Goal: Task Accomplishment & Management: Complete application form

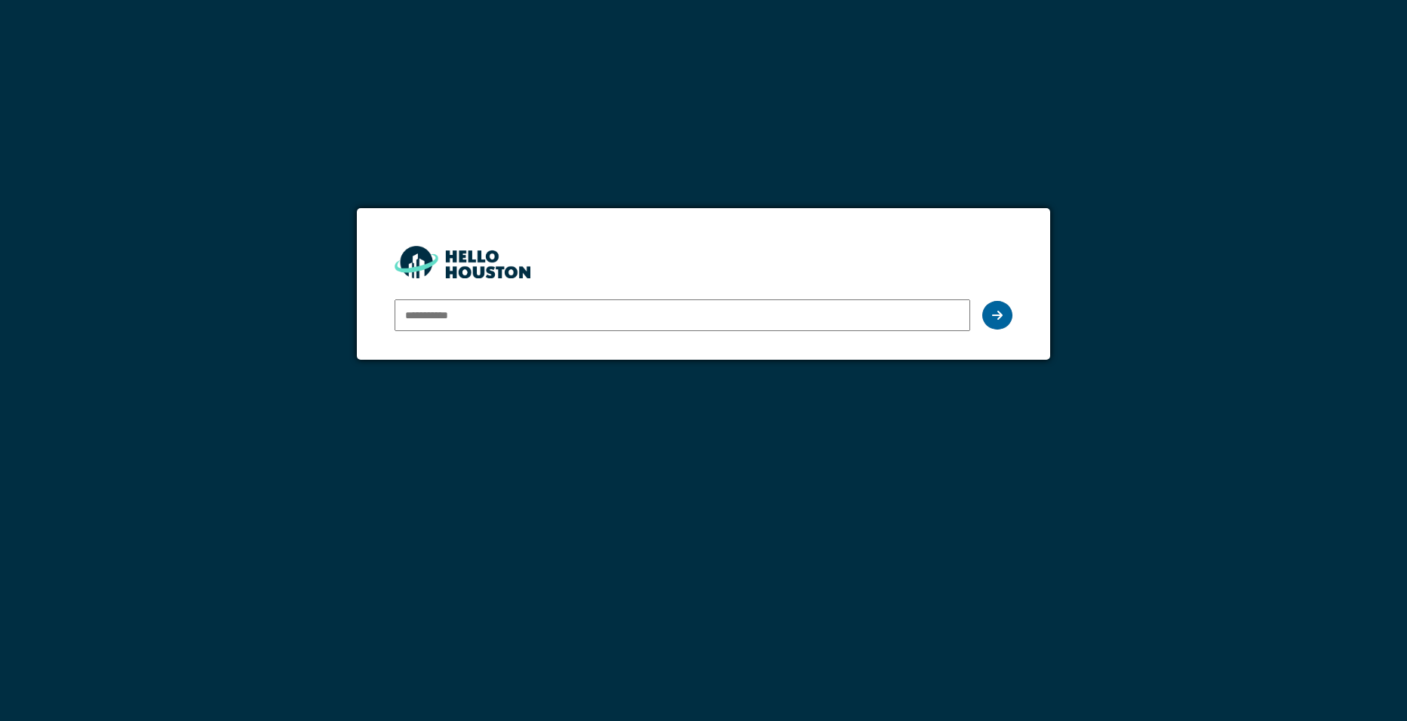
type input "**********"
click at [988, 318] on div at bounding box center [997, 315] width 30 height 29
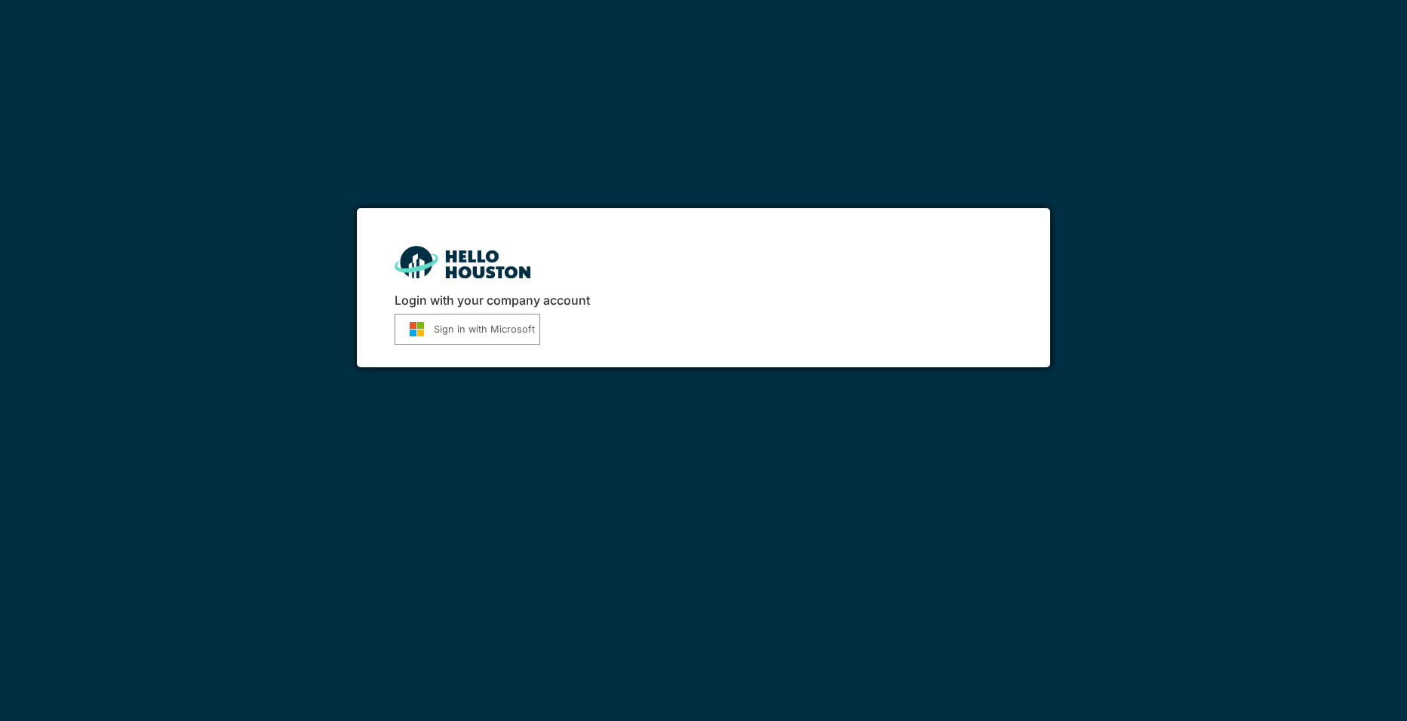
click at [540, 329] on form "Sign in with Microsoft" at bounding box center [704, 329] width 619 height 31
click at [515, 329] on button "Sign in with Microsoft" at bounding box center [468, 329] width 146 height 31
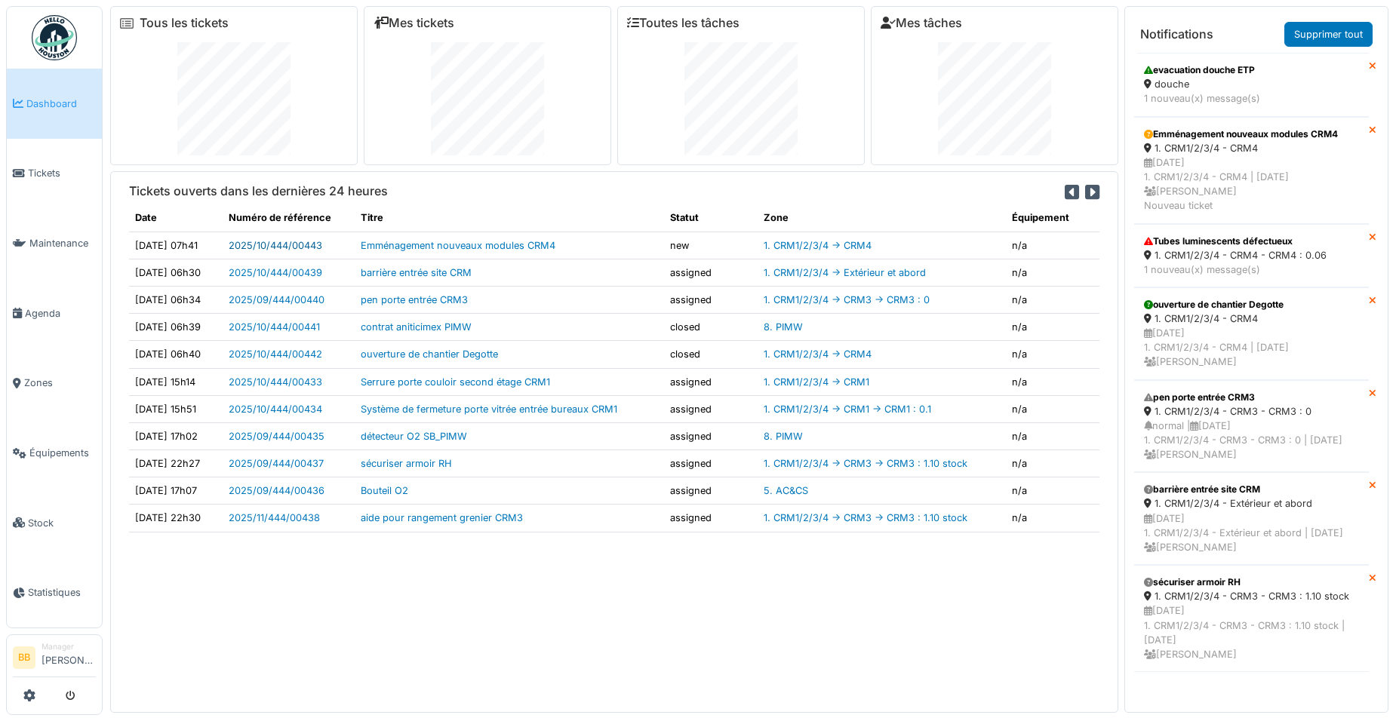
click at [292, 249] on link "2025/10/444/00443" at bounding box center [276, 245] width 94 height 11
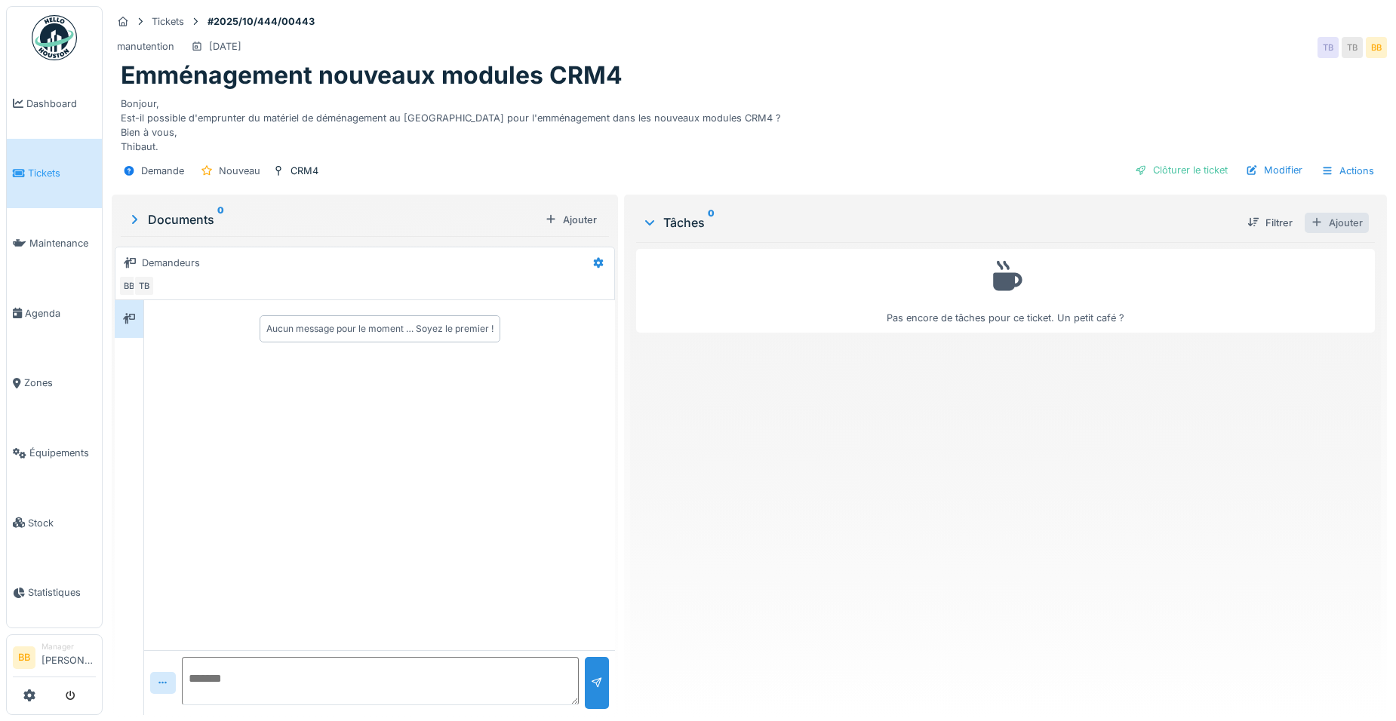
click at [1347, 229] on div "Ajouter" at bounding box center [1337, 223] width 64 height 20
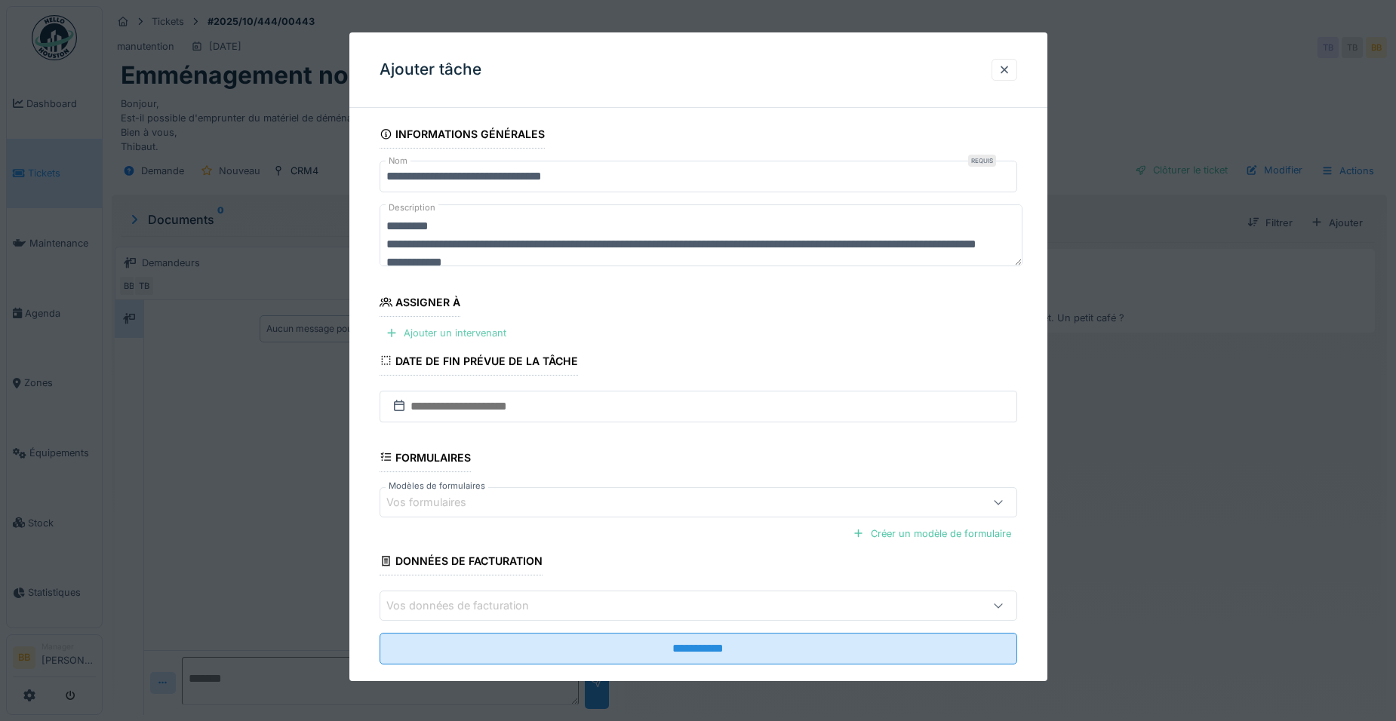
click at [404, 328] on div "Ajouter un intervenant" at bounding box center [446, 333] width 133 height 20
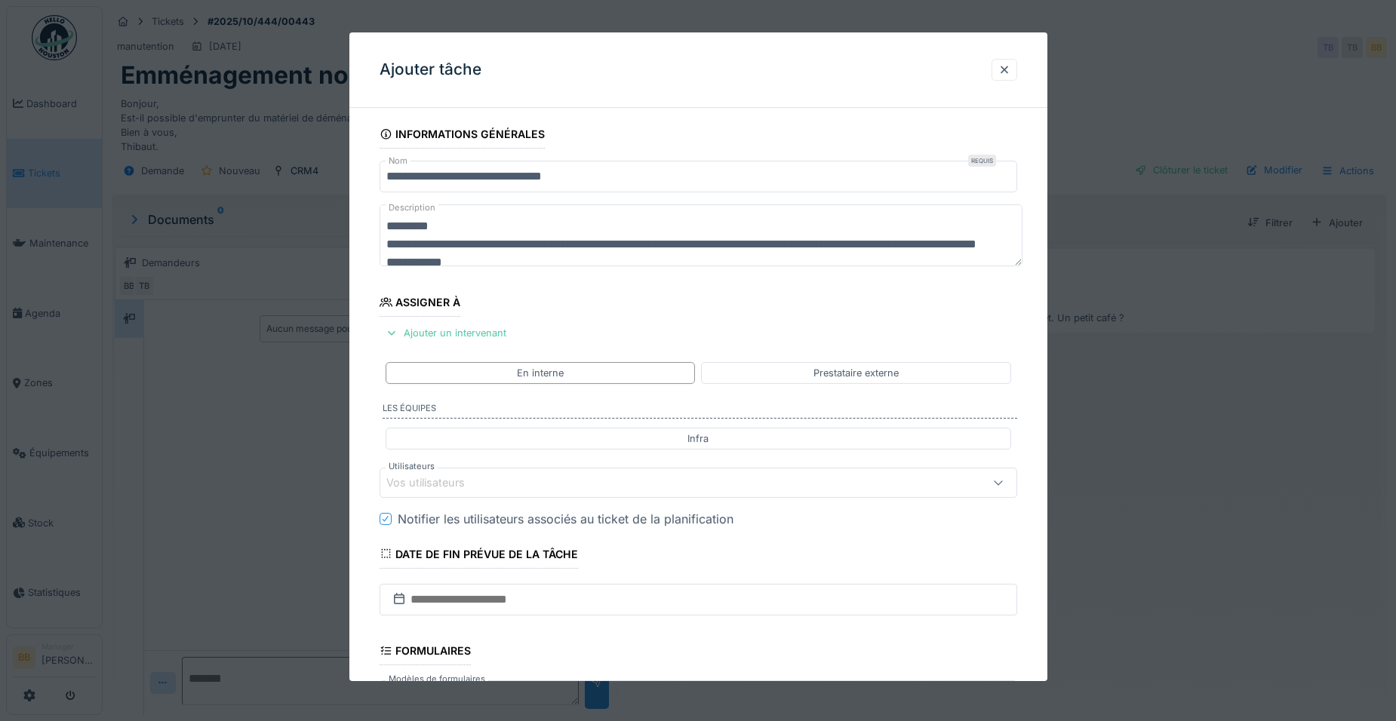
click at [487, 477] on div "Vos utilisateurs" at bounding box center [660, 483] width 549 height 17
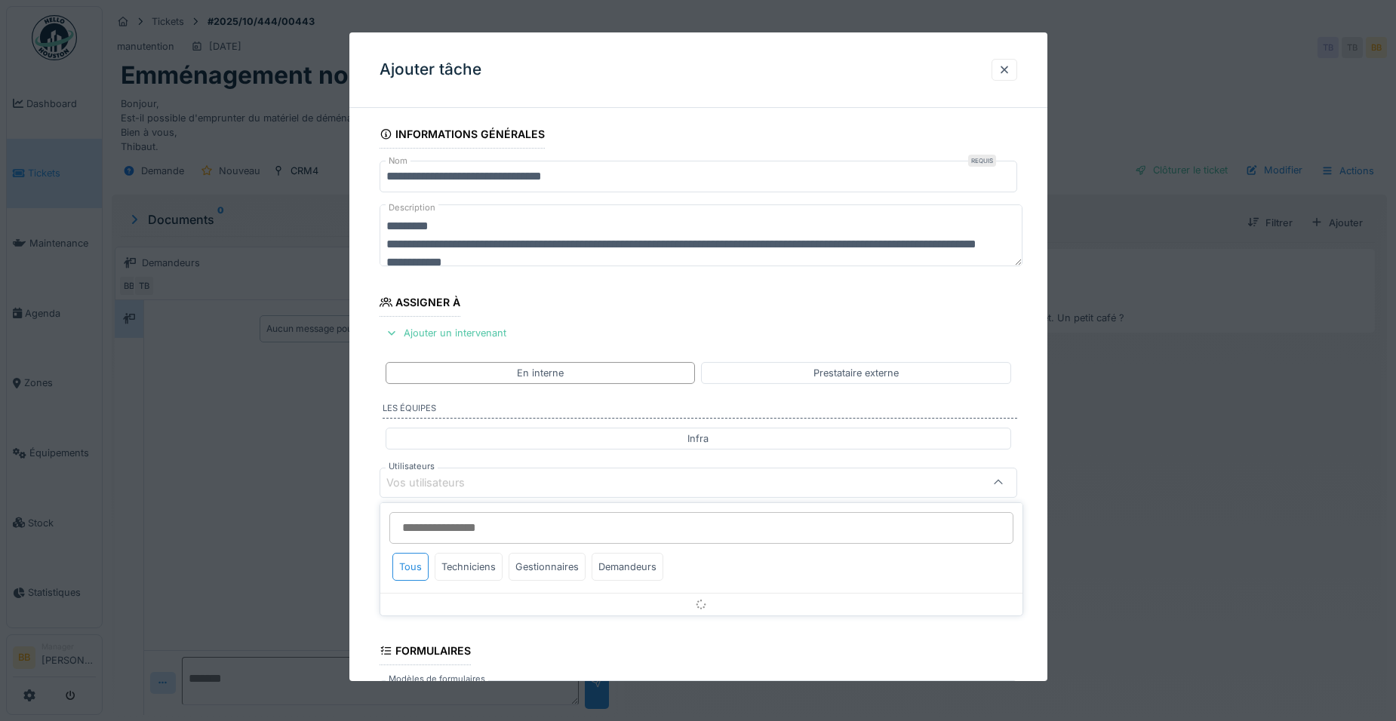
scroll to position [126, 0]
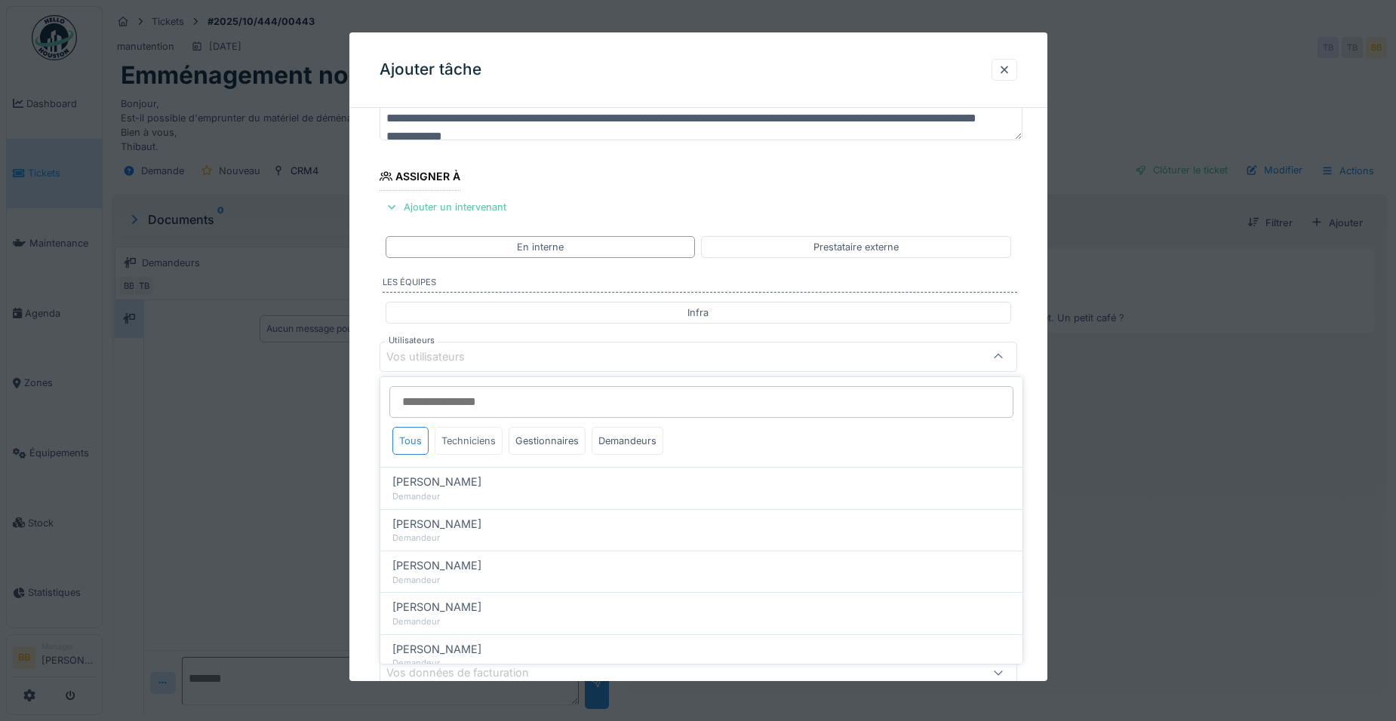
click at [480, 443] on div "Techniciens" at bounding box center [469, 441] width 68 height 28
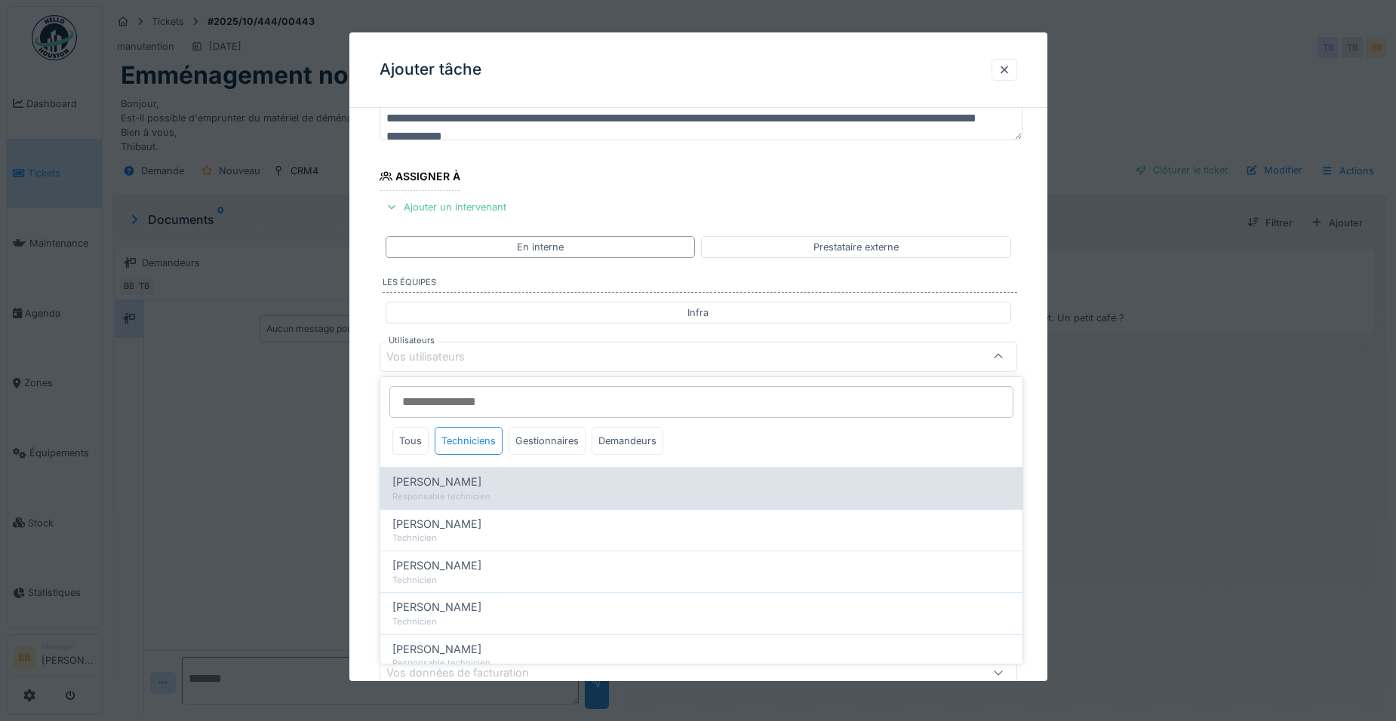
click at [471, 487] on div "Daniel Spiteri" at bounding box center [701, 482] width 618 height 17
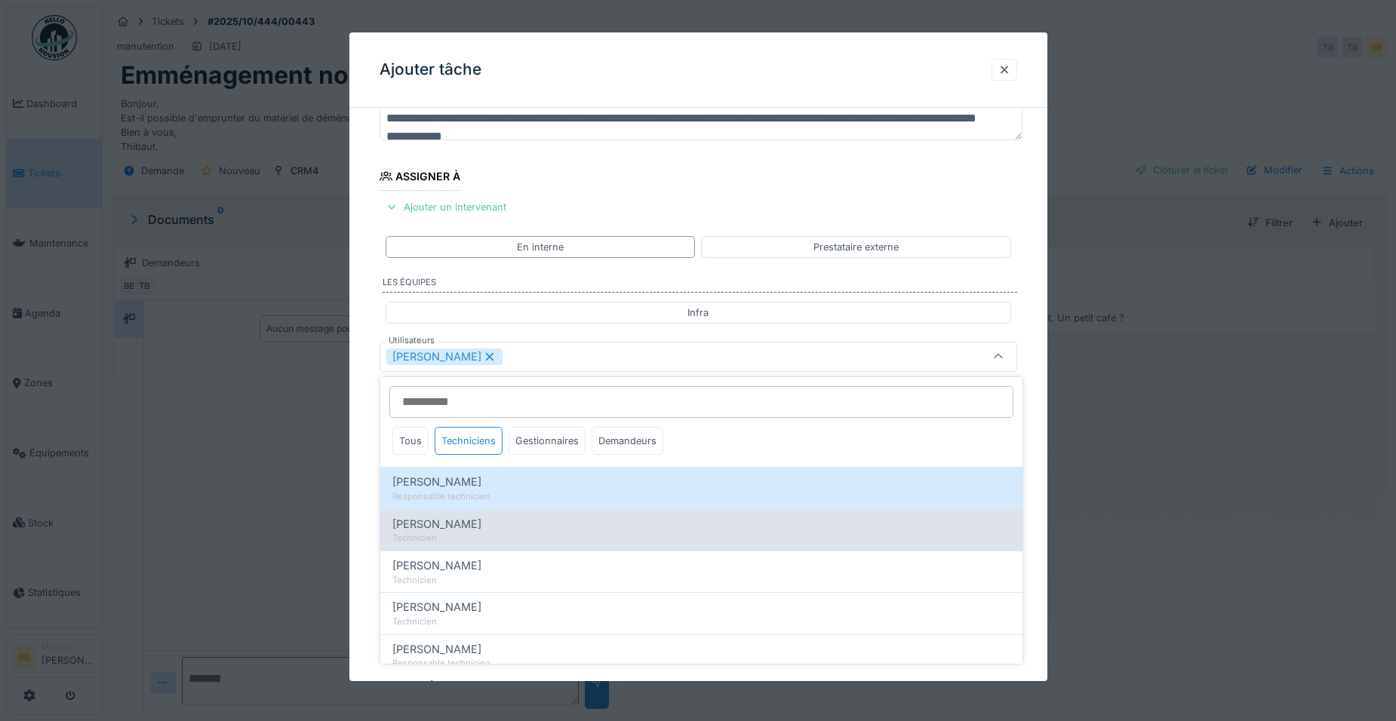
click at [461, 520] on span "Leonardo Alaimo" at bounding box center [436, 524] width 89 height 17
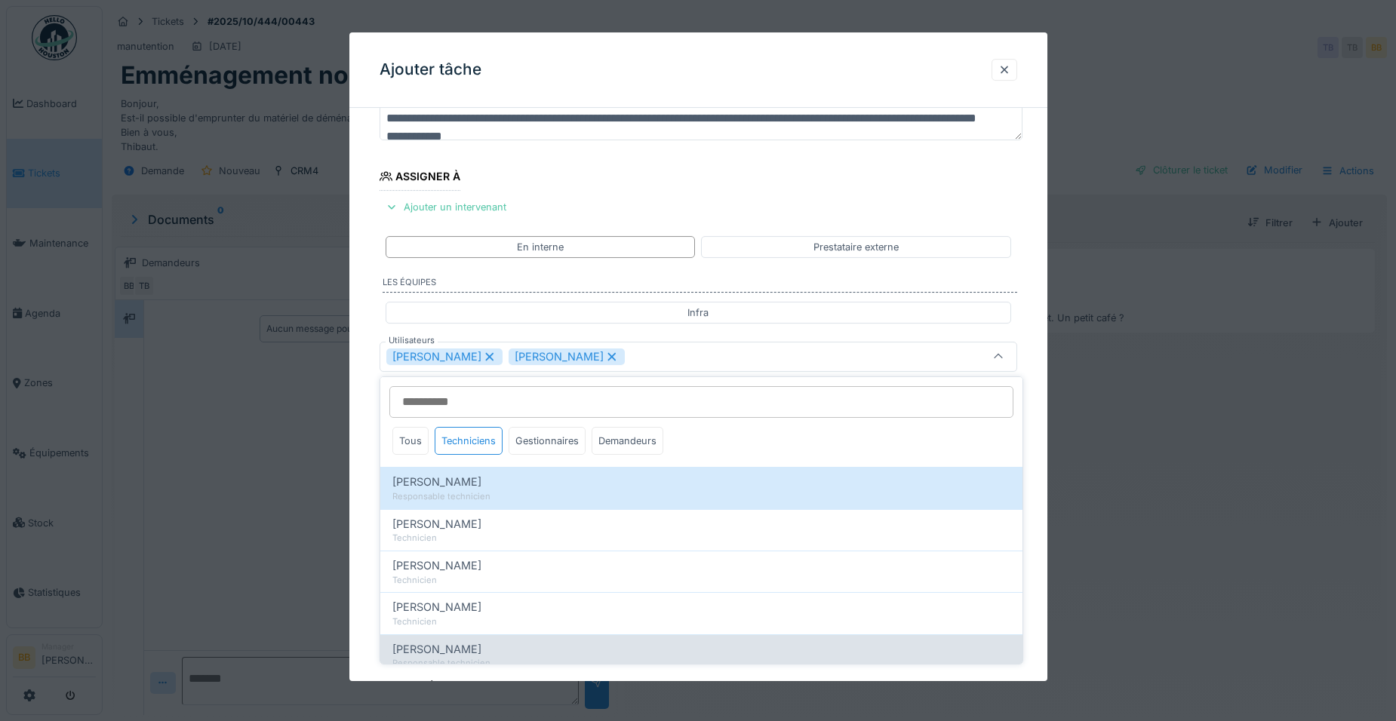
click at [441, 646] on span "Ronan Jurcaba" at bounding box center [436, 649] width 89 height 17
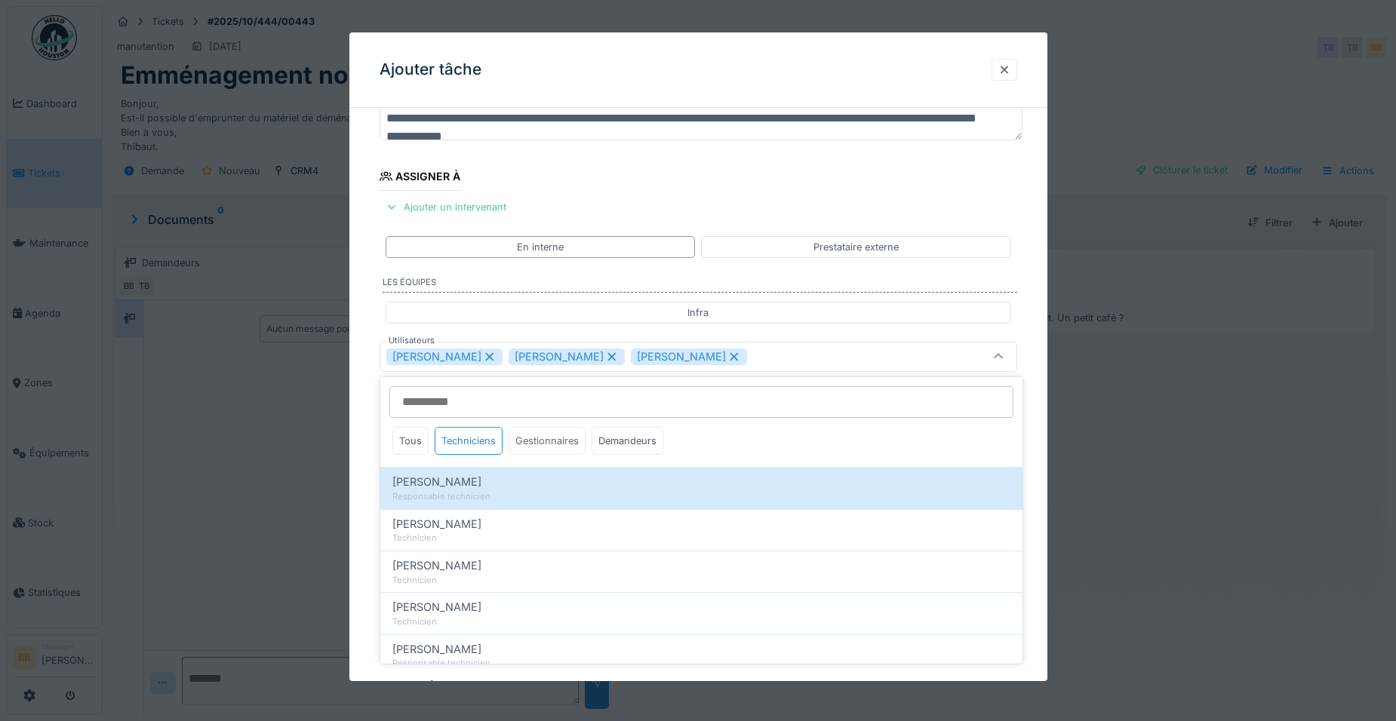
click at [520, 447] on div "Gestionnaires" at bounding box center [547, 441] width 77 height 28
click at [530, 438] on div "Gestionnaires" at bounding box center [547, 441] width 77 height 28
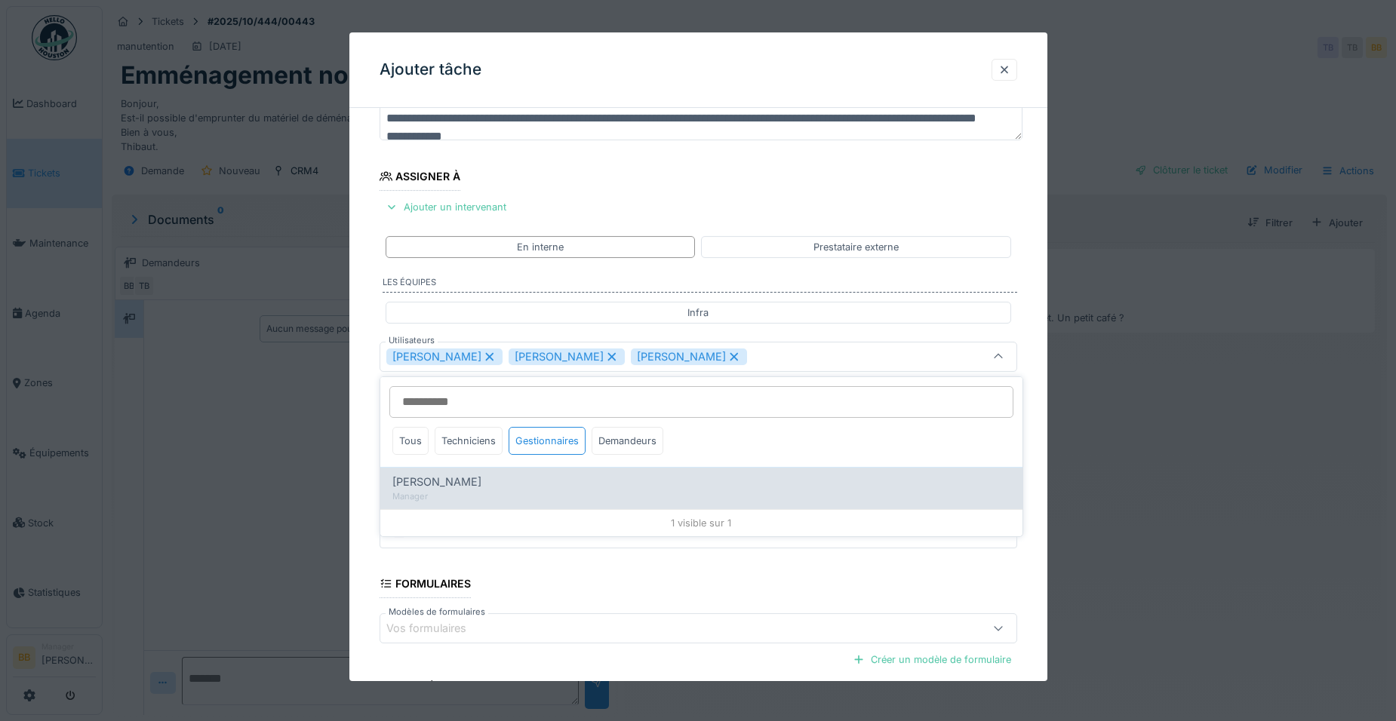
click at [492, 485] on div "Benoit Benecchi" at bounding box center [701, 482] width 618 height 17
type input "**********"
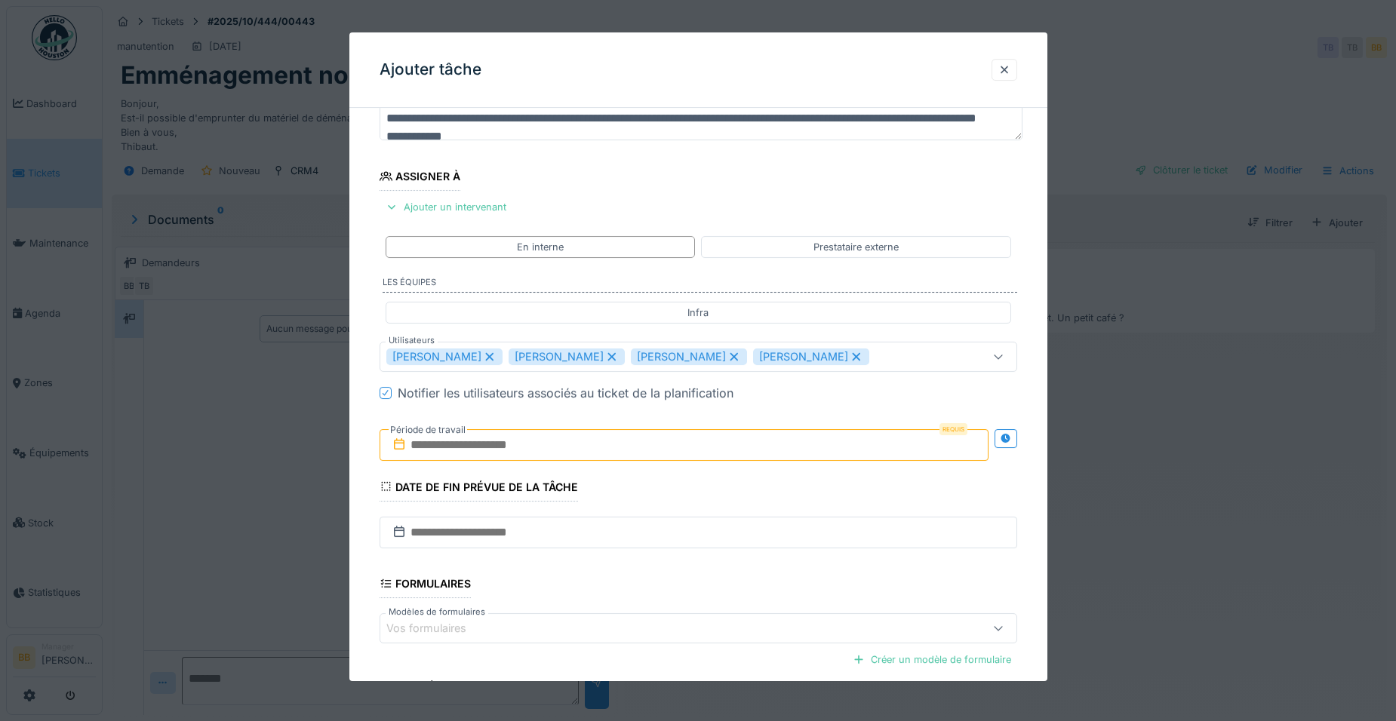
drag, startPoint x: 347, startPoint y: 514, endPoint x: 346, endPoint y: 490, distance: 23.4
click at [346, 514] on div at bounding box center [698, 360] width 1396 height 721
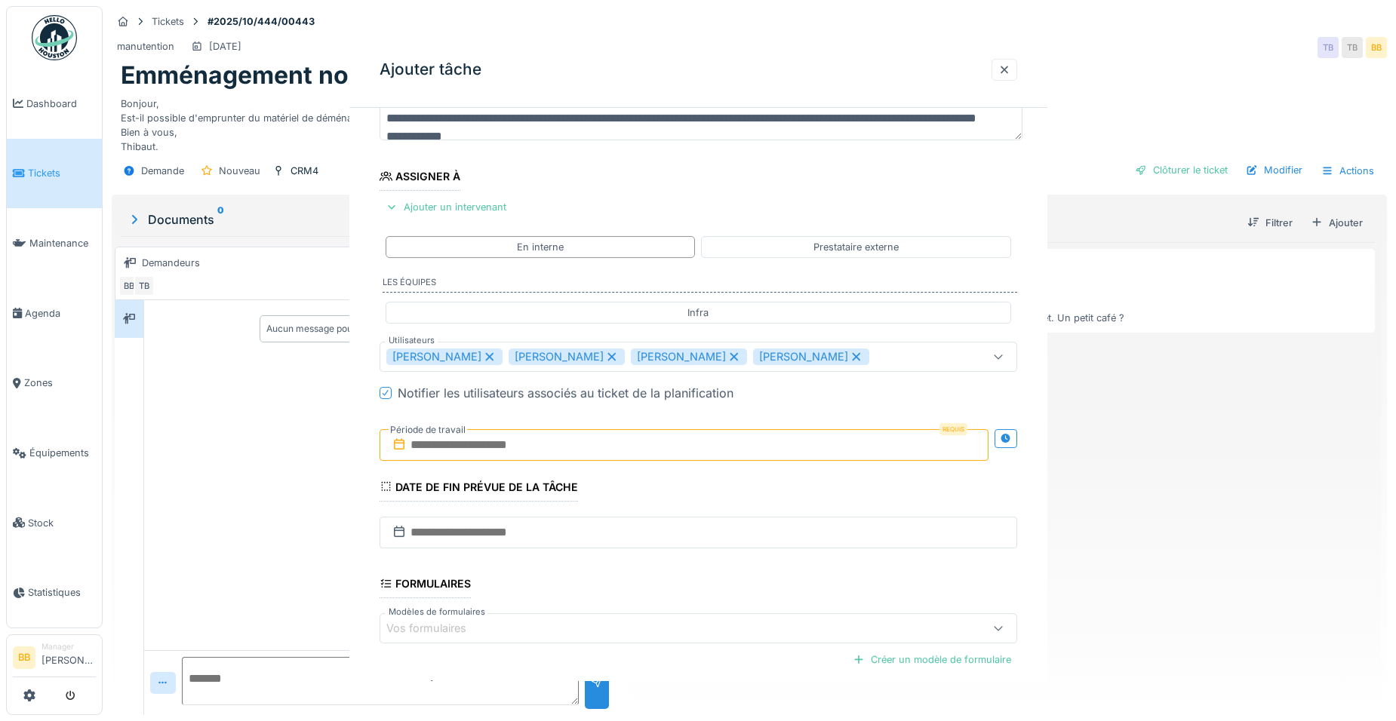
scroll to position [0, 0]
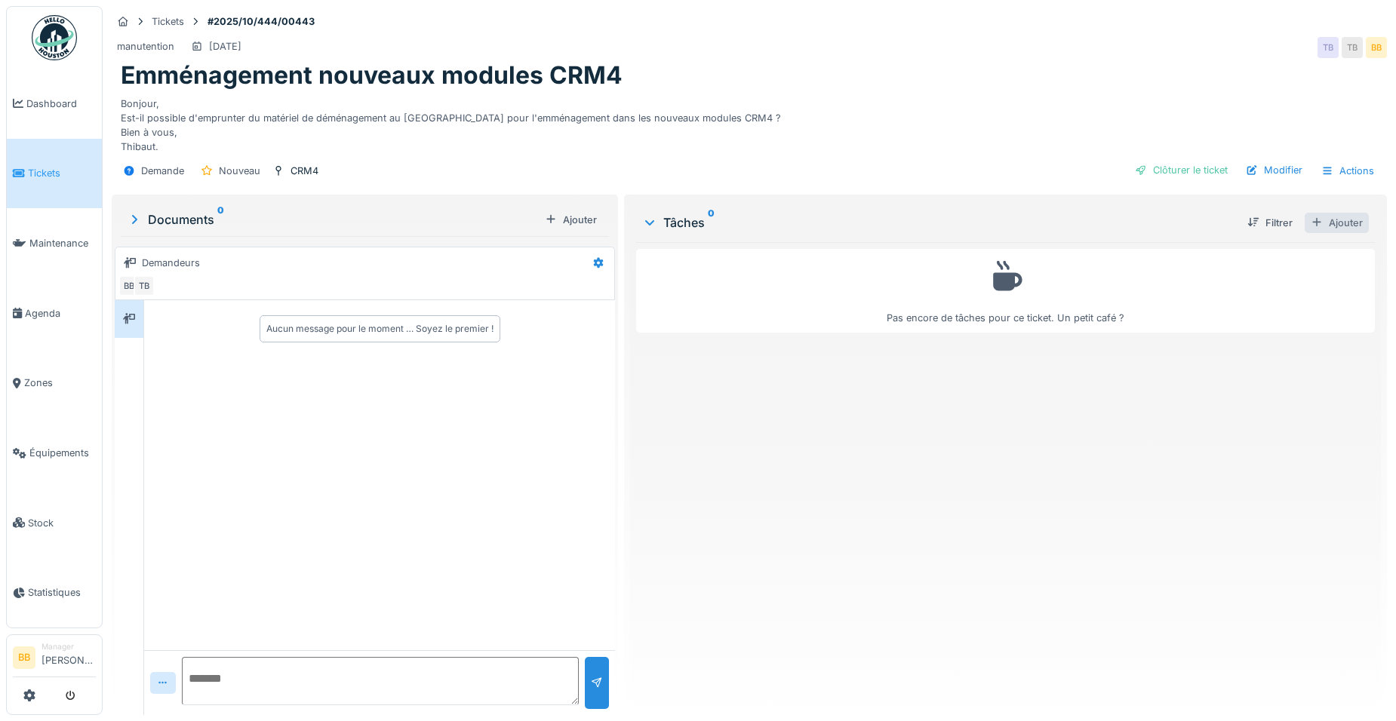
click at [1343, 222] on div "Ajouter" at bounding box center [1337, 223] width 64 height 20
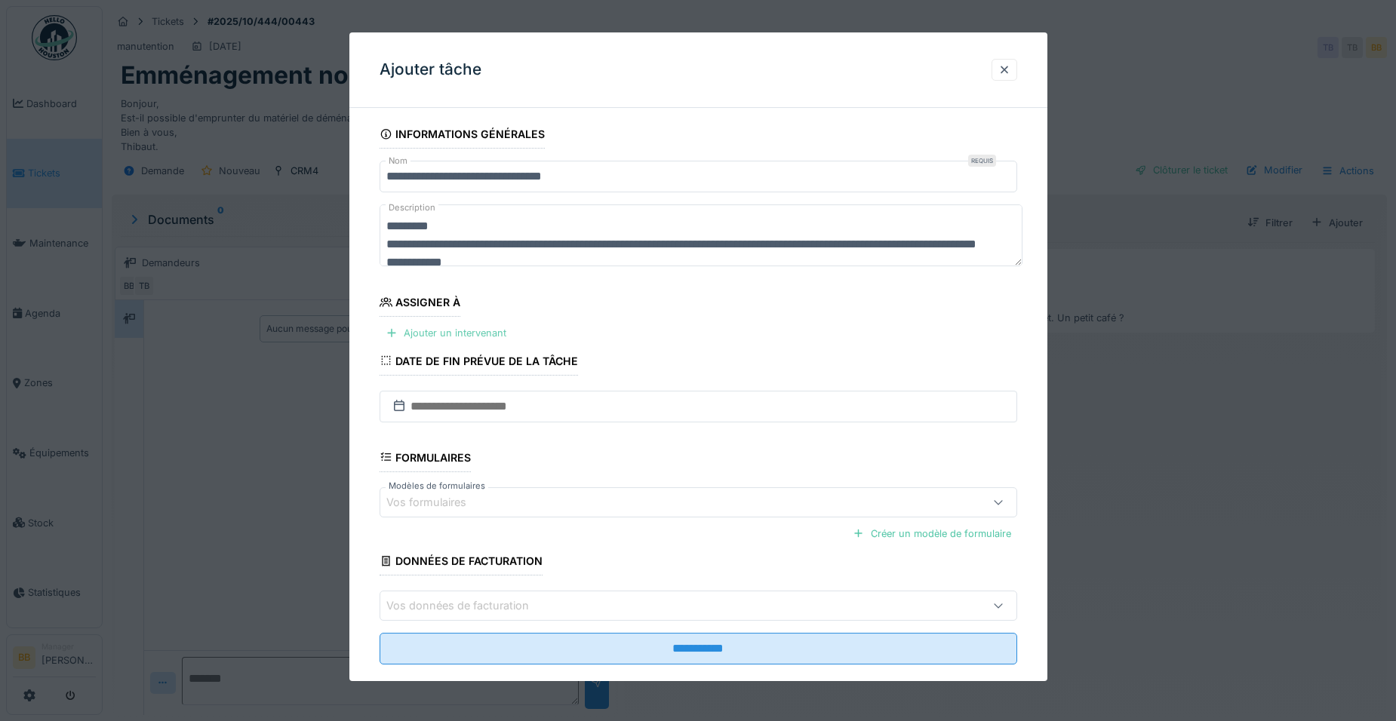
click at [462, 340] on div "Ajouter un intervenant" at bounding box center [446, 333] width 133 height 20
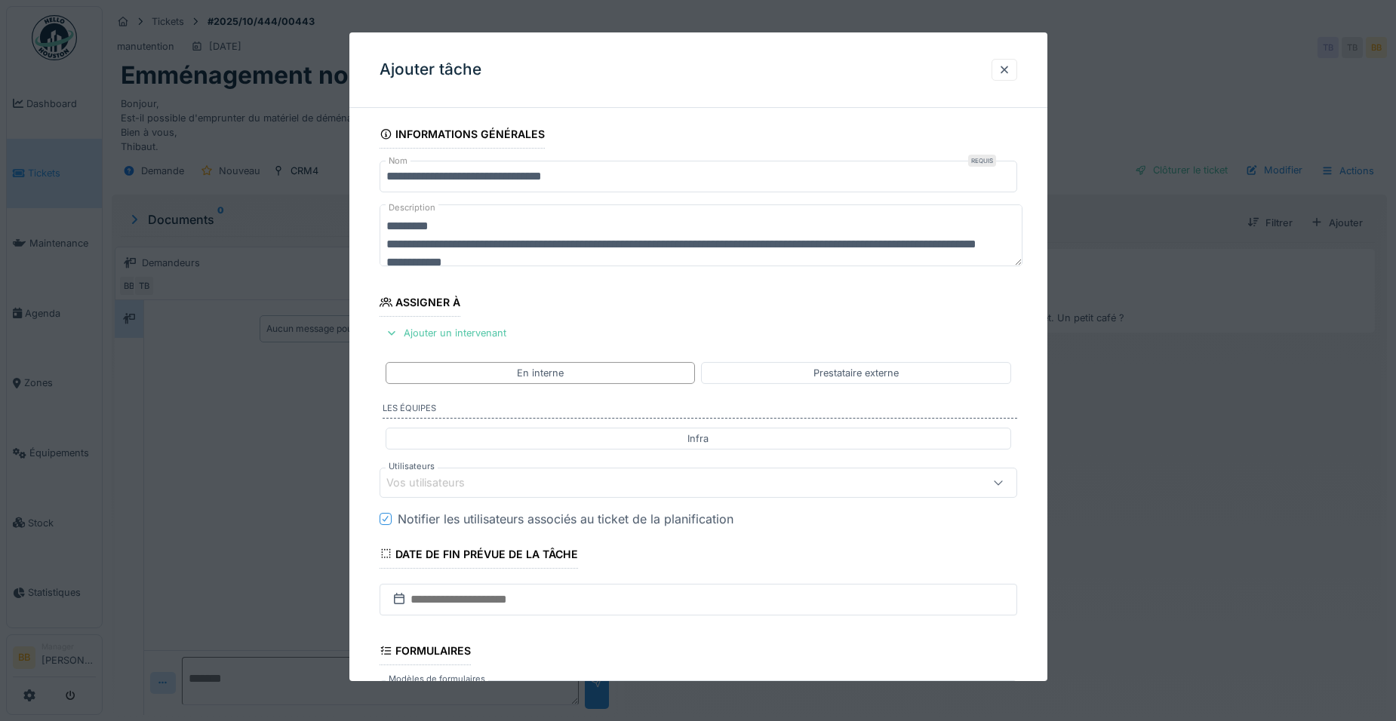
click at [486, 485] on div "Vos utilisateurs" at bounding box center [660, 483] width 549 height 17
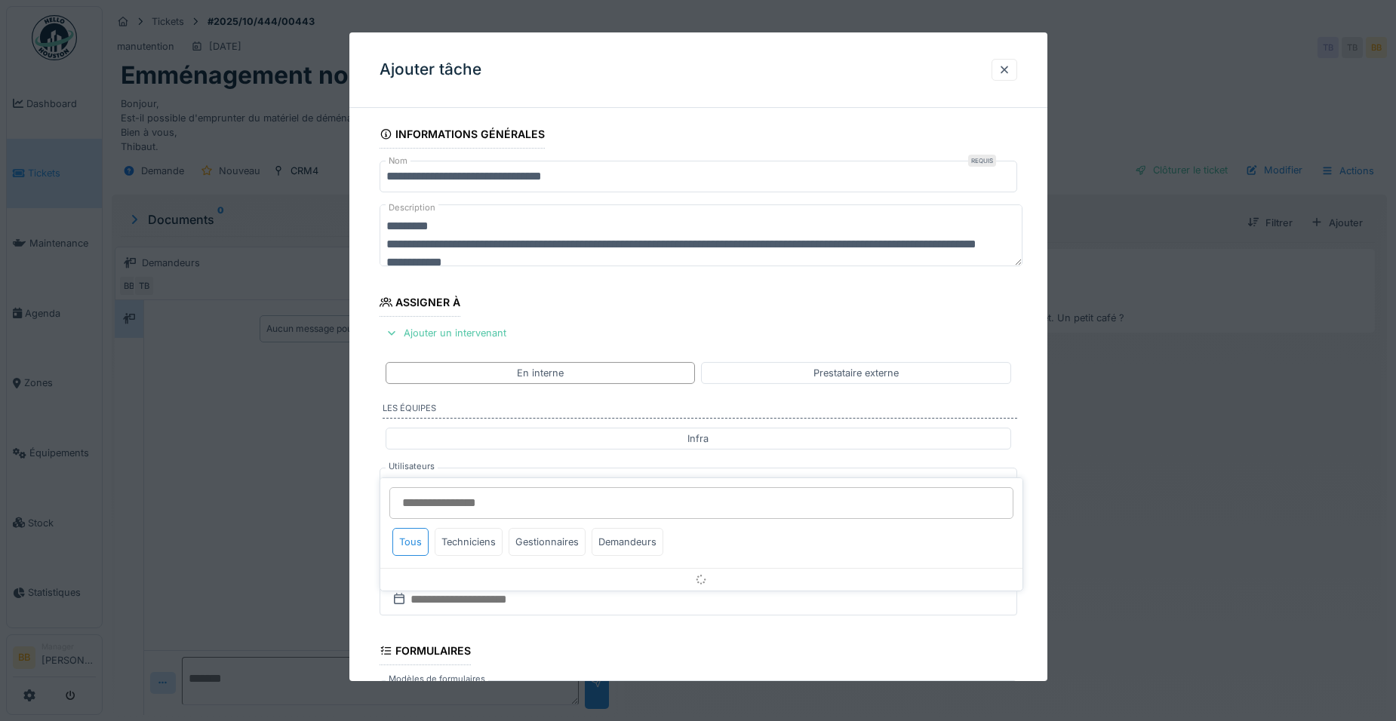
scroll to position [126, 0]
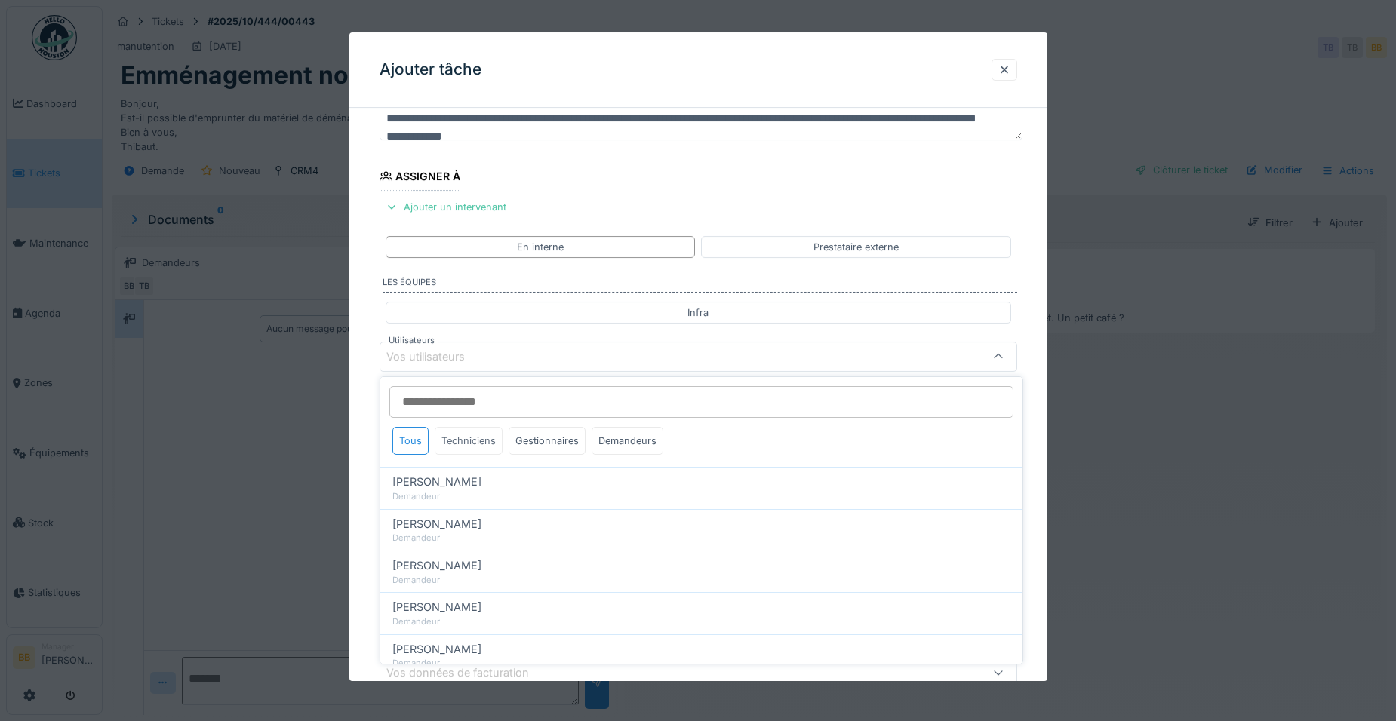
click at [482, 445] on div "Techniciens" at bounding box center [469, 441] width 68 height 28
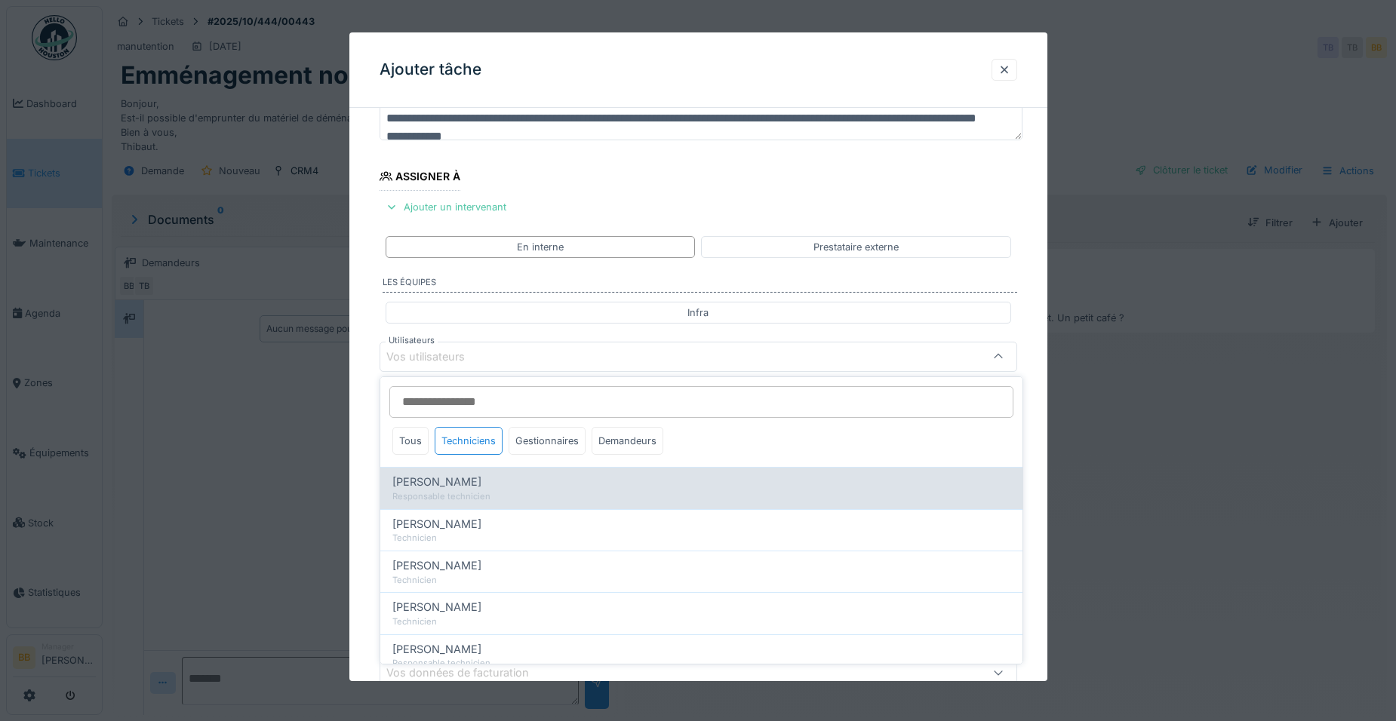
click at [457, 503] on div "Daniel Spiteri Responsable technicien" at bounding box center [701, 488] width 642 height 42
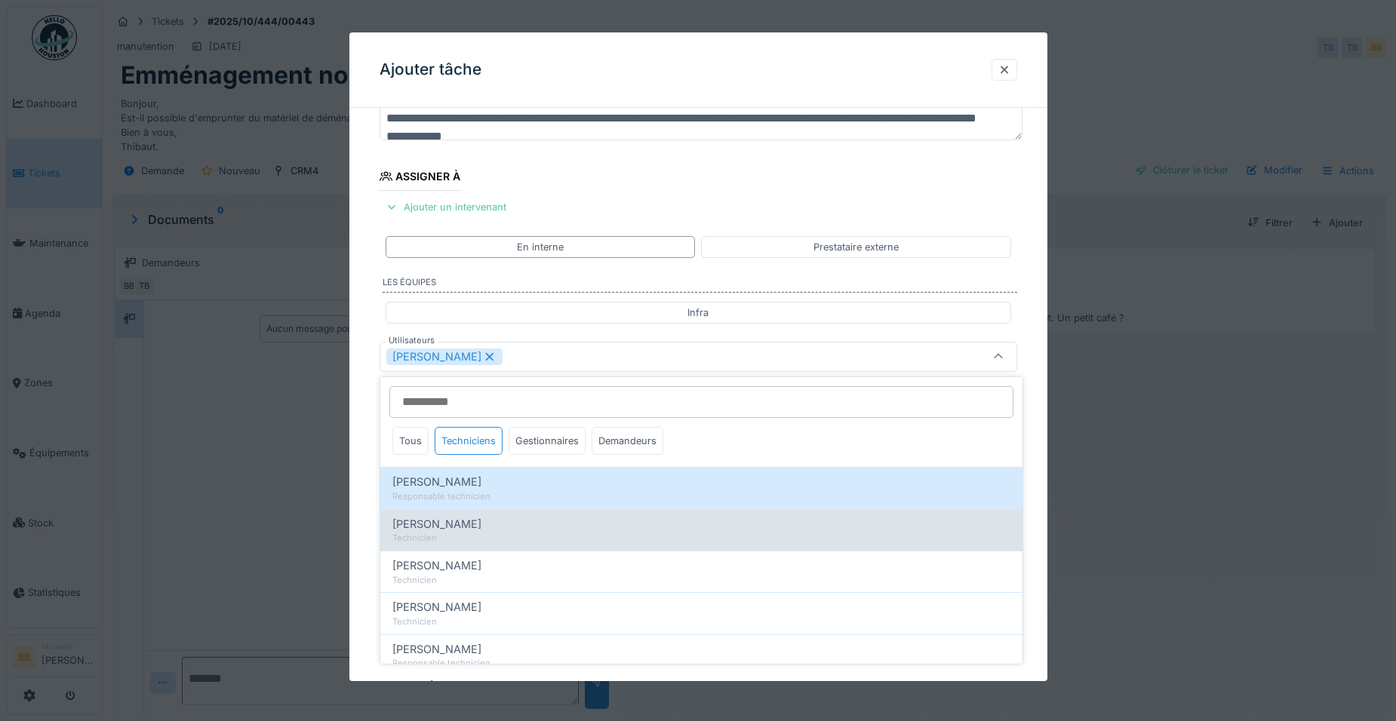
click at [464, 527] on span "Leonardo Alaimo" at bounding box center [436, 524] width 89 height 17
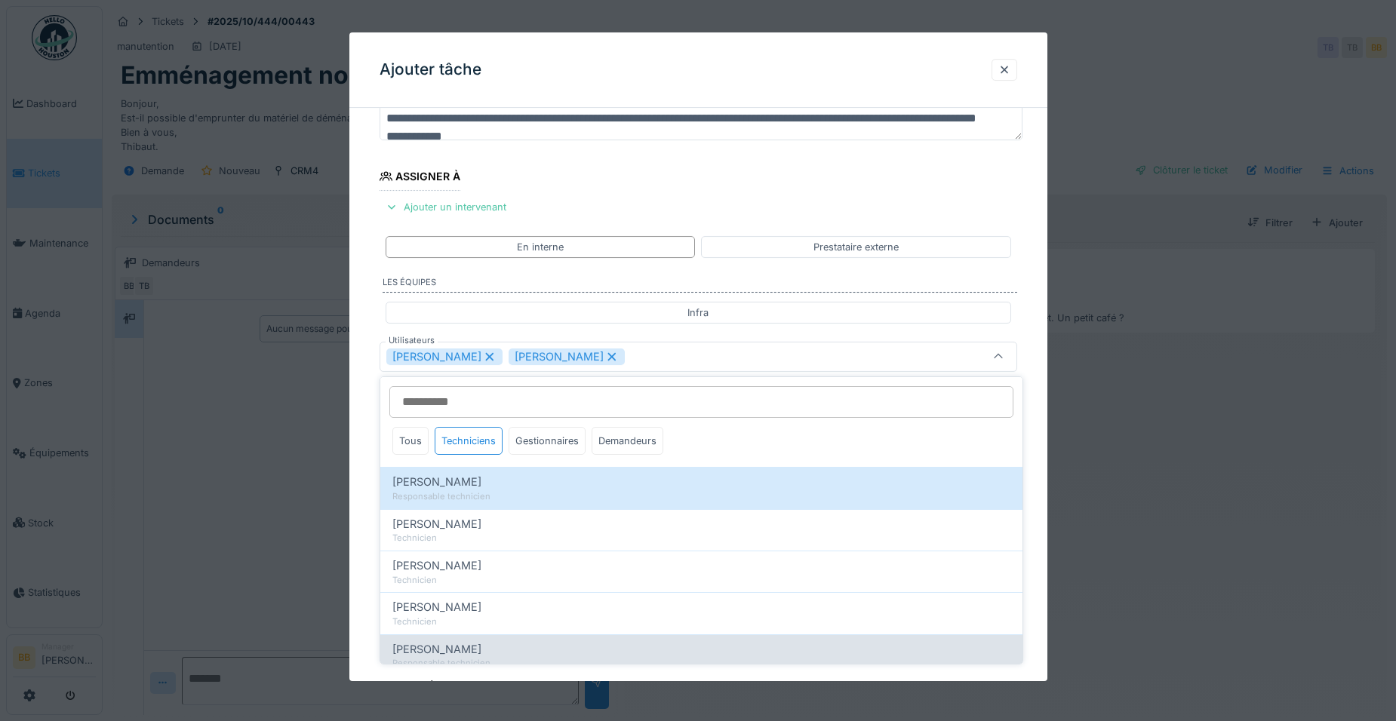
click at [438, 640] on div "Ronan Jurcaba Responsable technicien" at bounding box center [701, 656] width 642 height 42
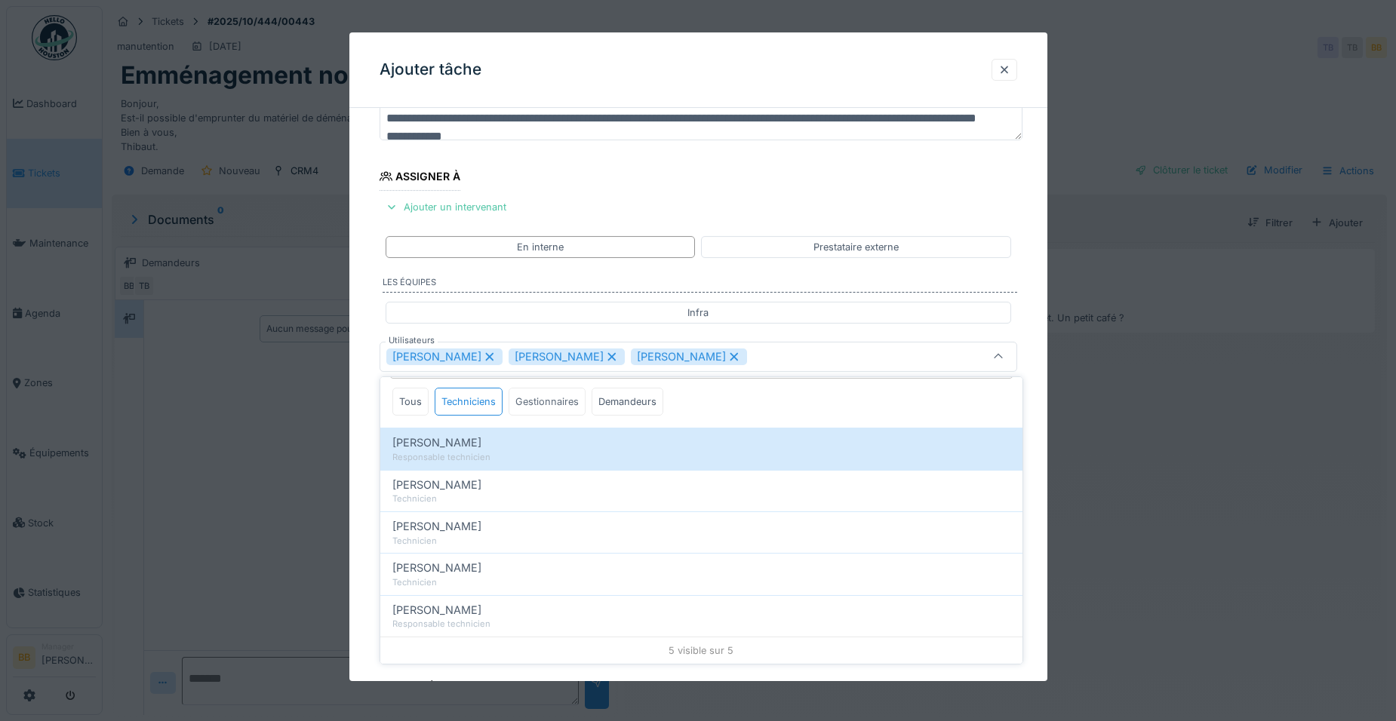
click at [524, 402] on div "Gestionnaires" at bounding box center [547, 402] width 77 height 28
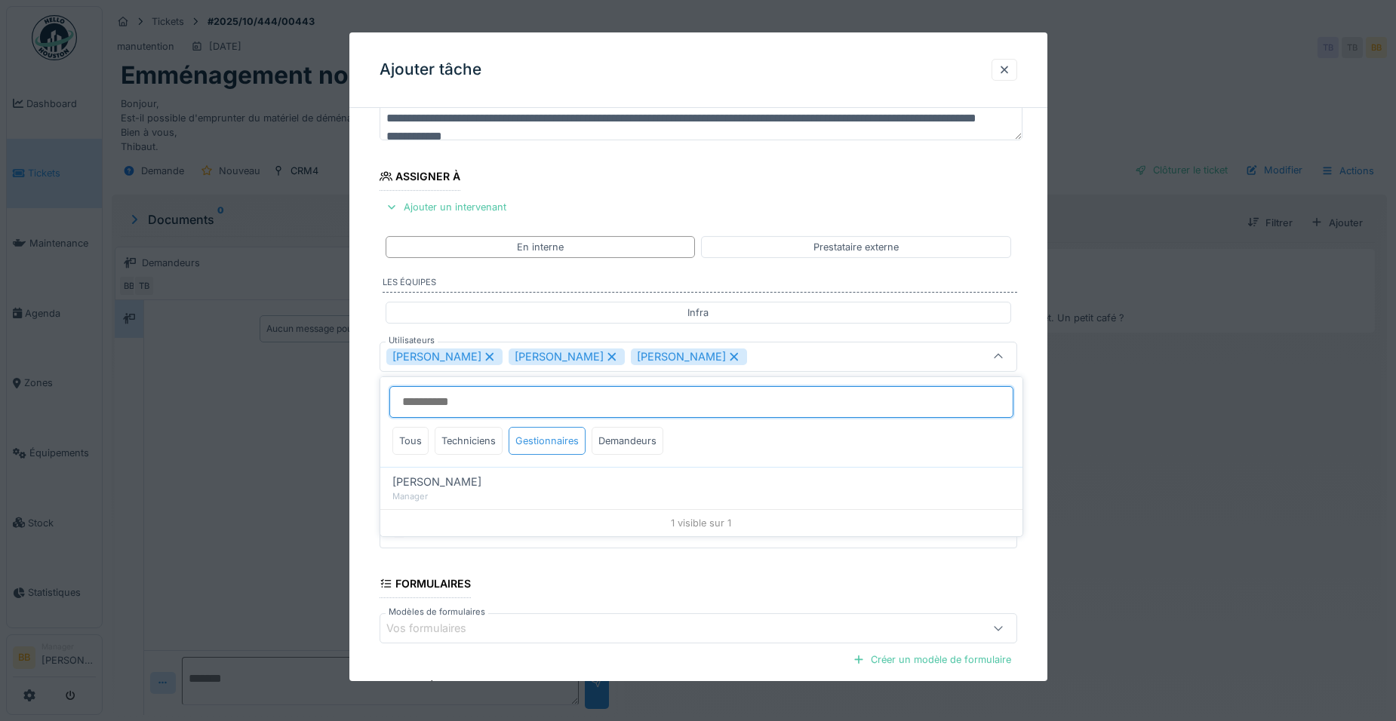
scroll to position [0, 0]
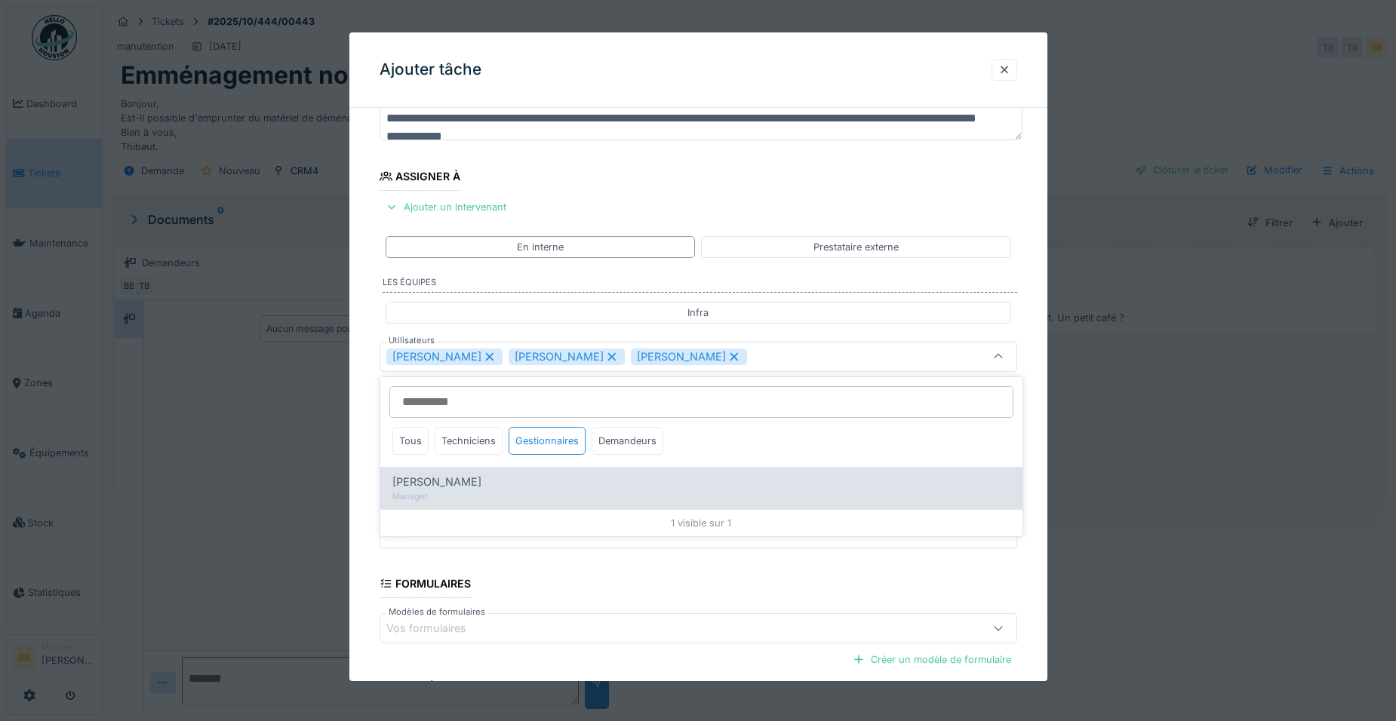
click at [494, 487] on div "Benoit Benecchi" at bounding box center [701, 482] width 618 height 17
type input "**********"
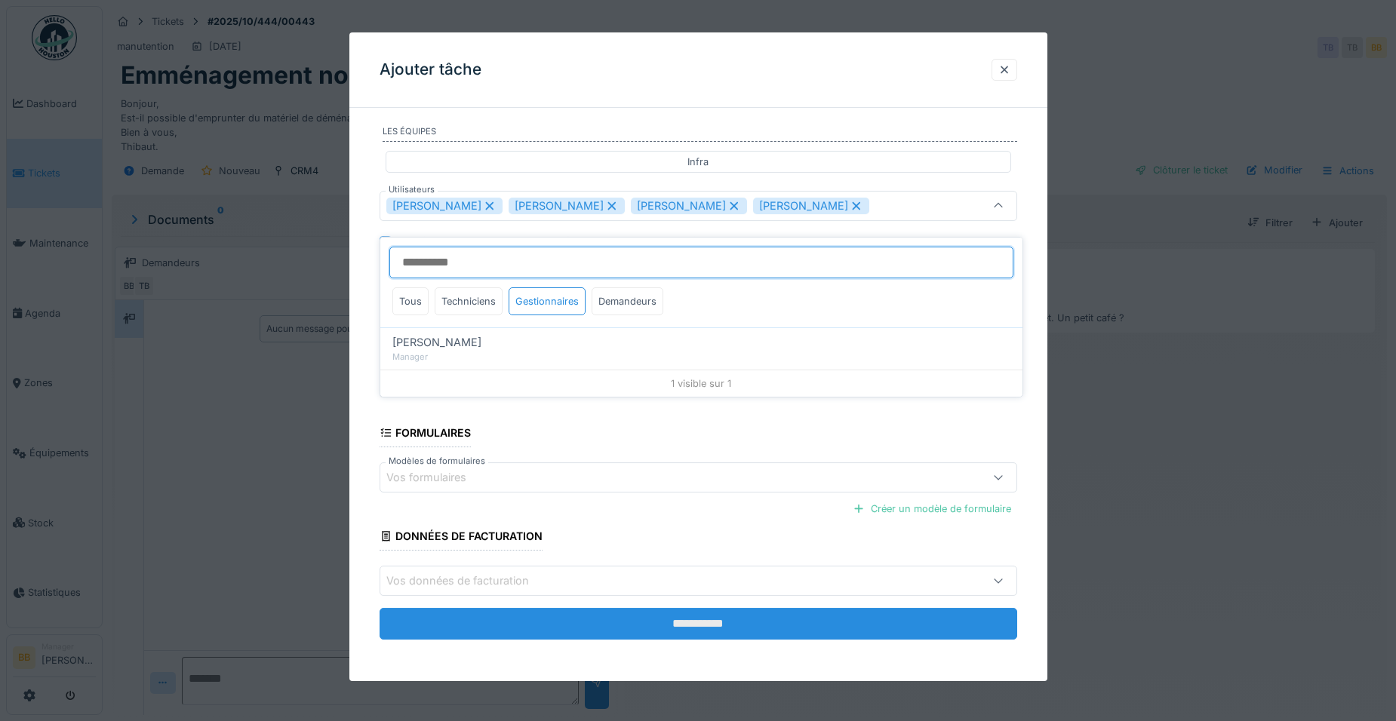
scroll to position [278, 0]
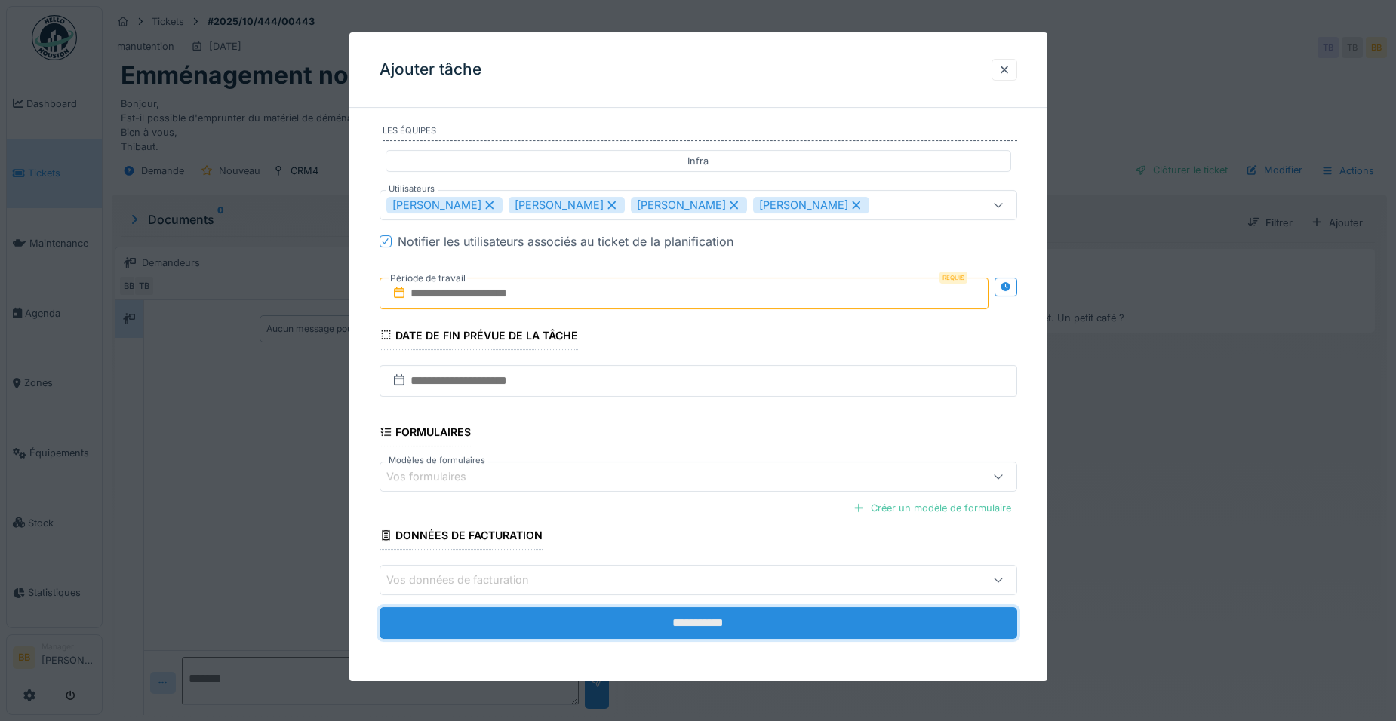
click at [651, 621] on input "**********" at bounding box center [699, 623] width 638 height 32
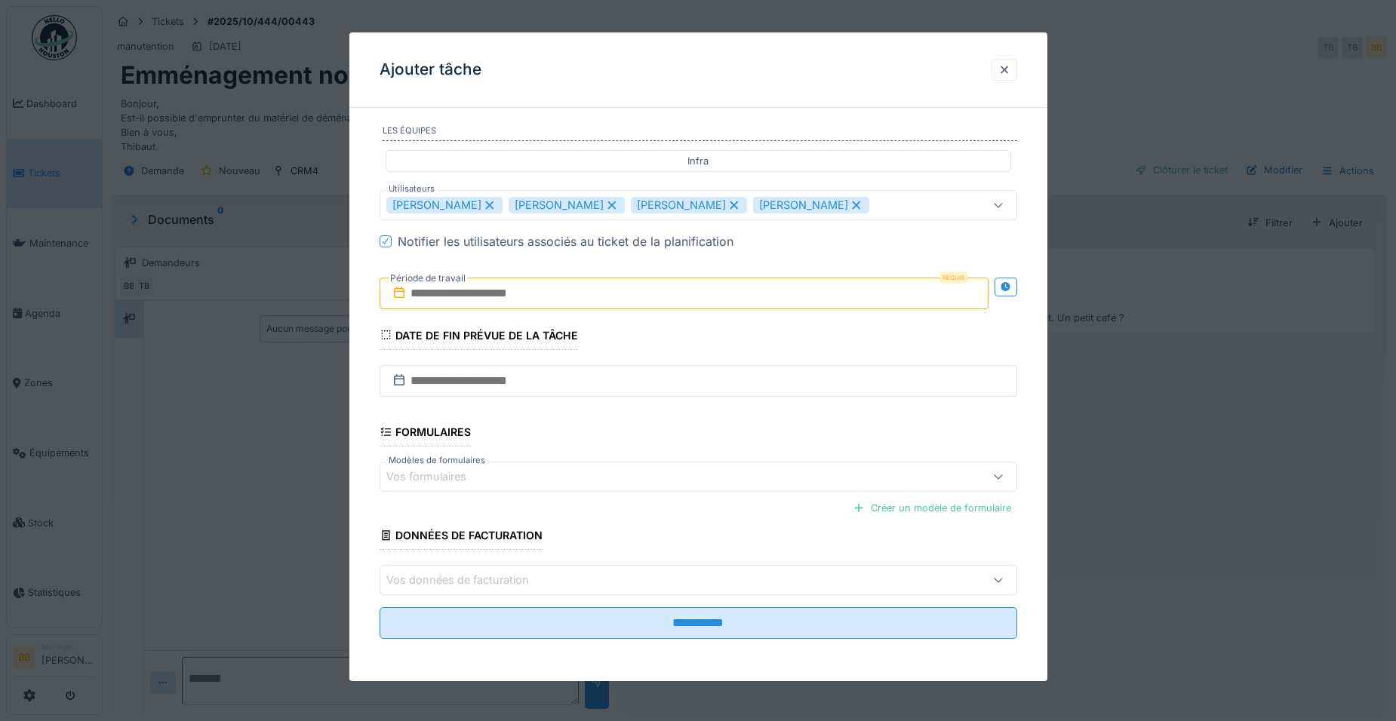
click at [579, 294] on input "text" at bounding box center [684, 294] width 609 height 32
click at [674, 362] on div "lu ma me je ve sa di" at bounding box center [686, 362] width 181 height 24
click at [636, 439] on div "16" at bounding box center [637, 441] width 20 height 22
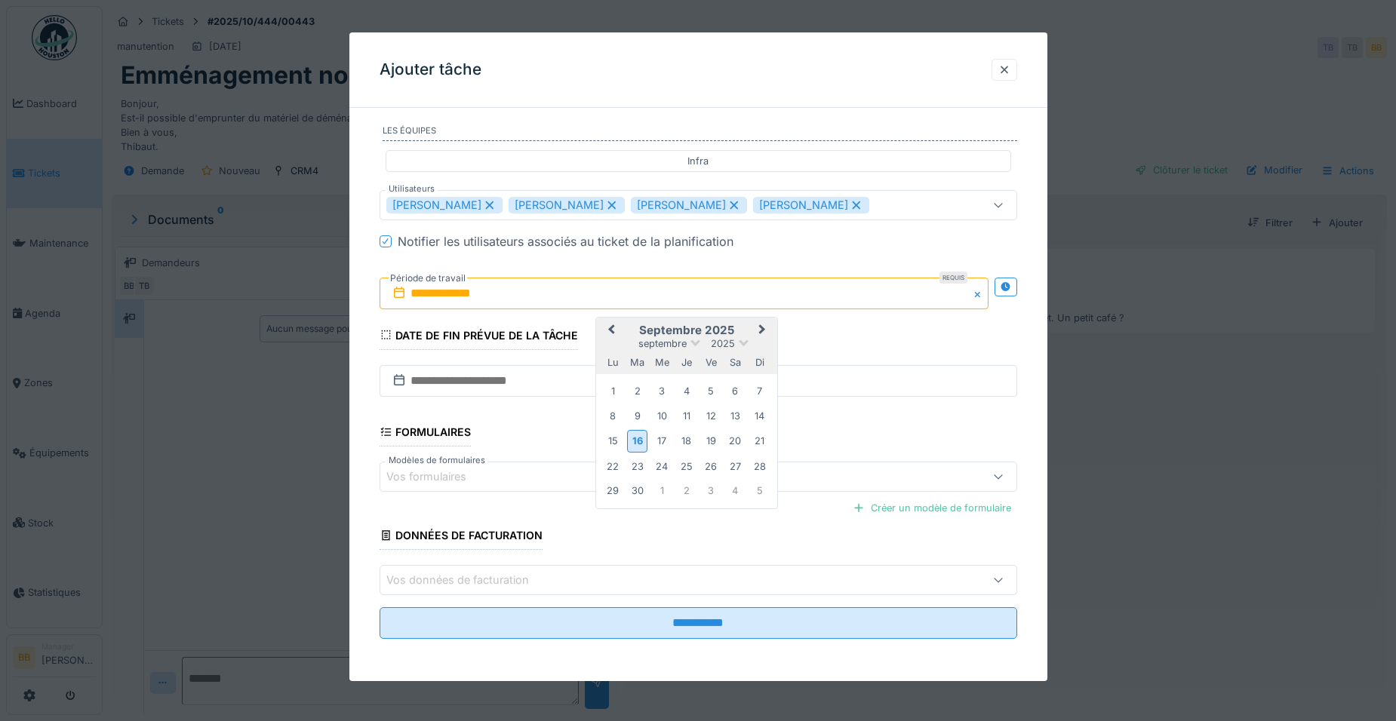
click at [767, 325] on button "Next Month" at bounding box center [764, 331] width 24 height 24
click at [739, 438] on div "18" at bounding box center [735, 440] width 20 height 20
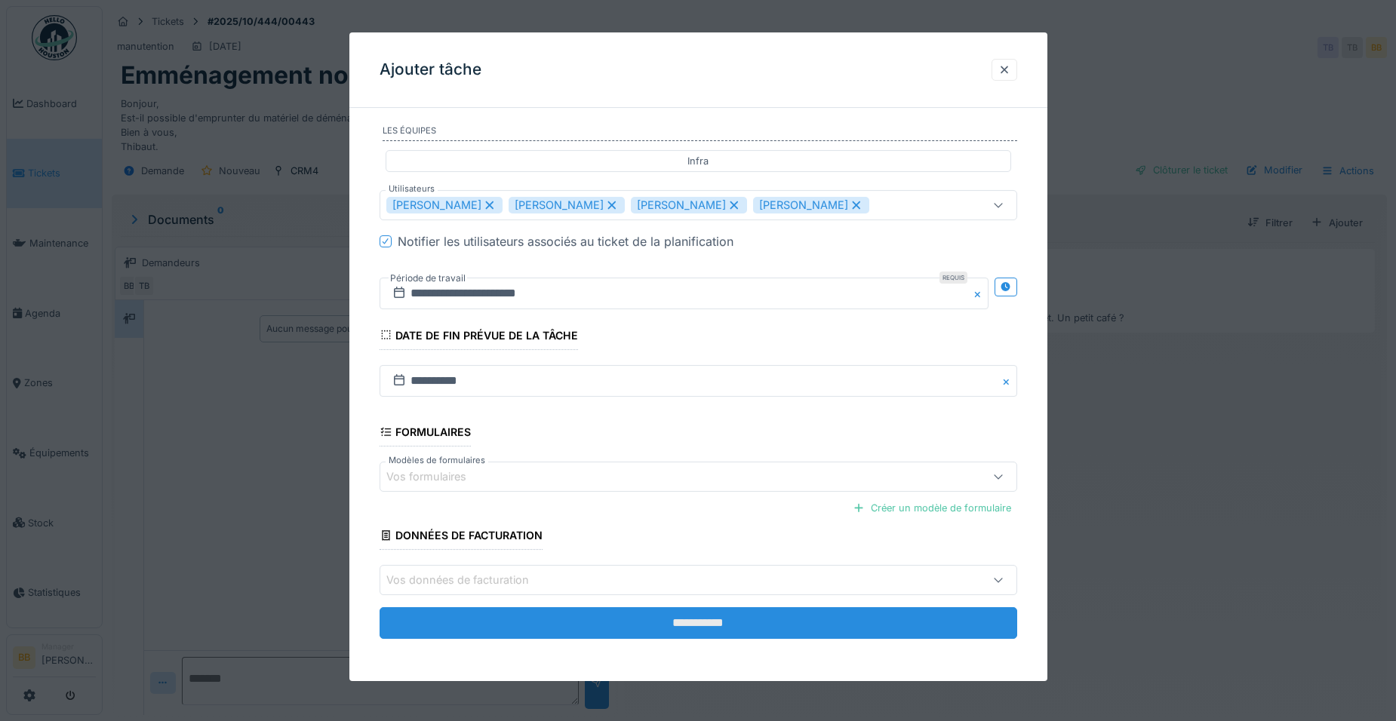
click at [712, 625] on input "**********" at bounding box center [699, 623] width 638 height 32
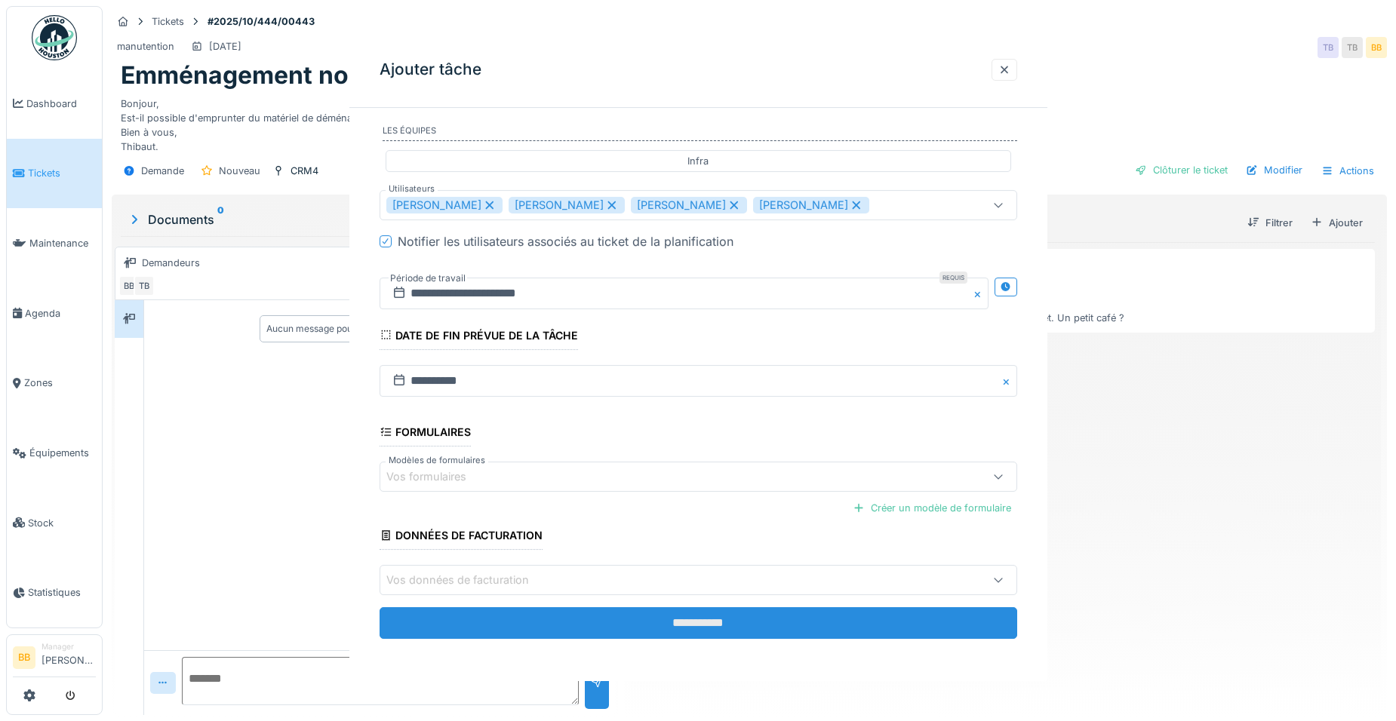
scroll to position [0, 0]
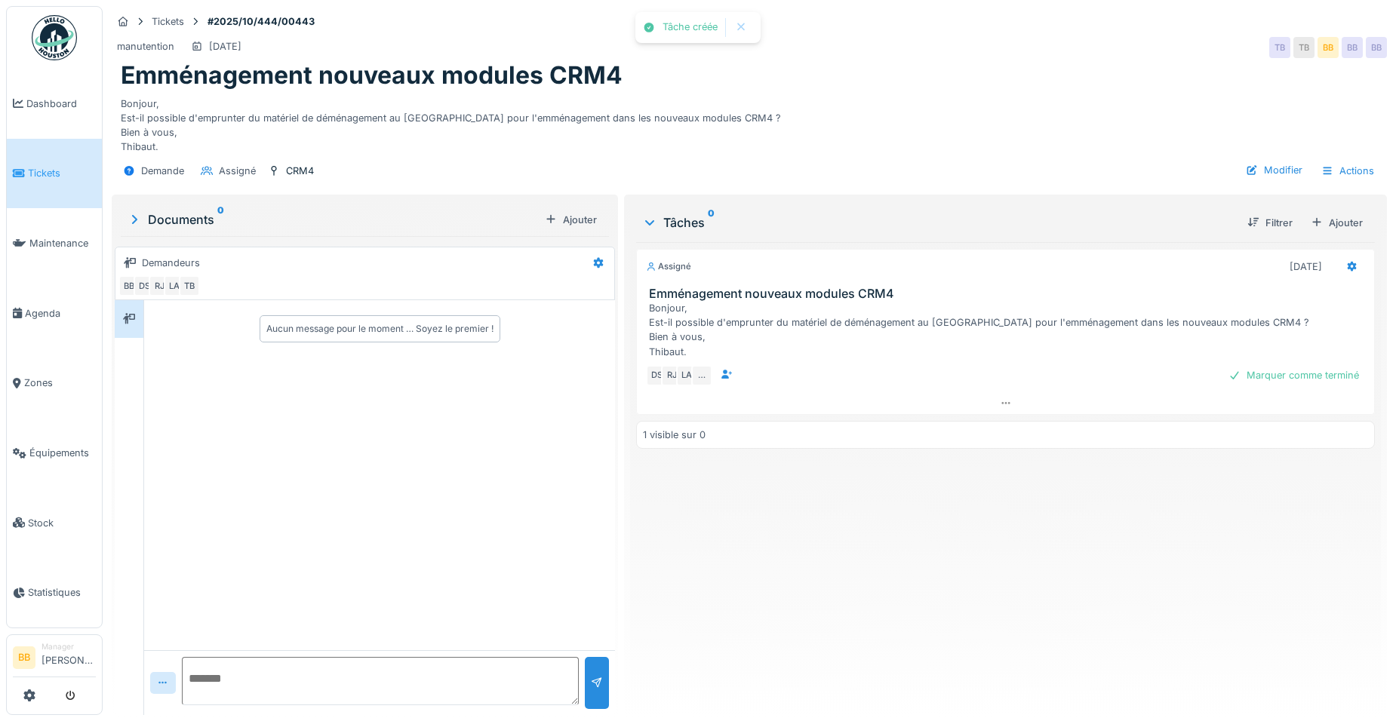
click at [211, 657] on textarea at bounding box center [380, 681] width 397 height 48
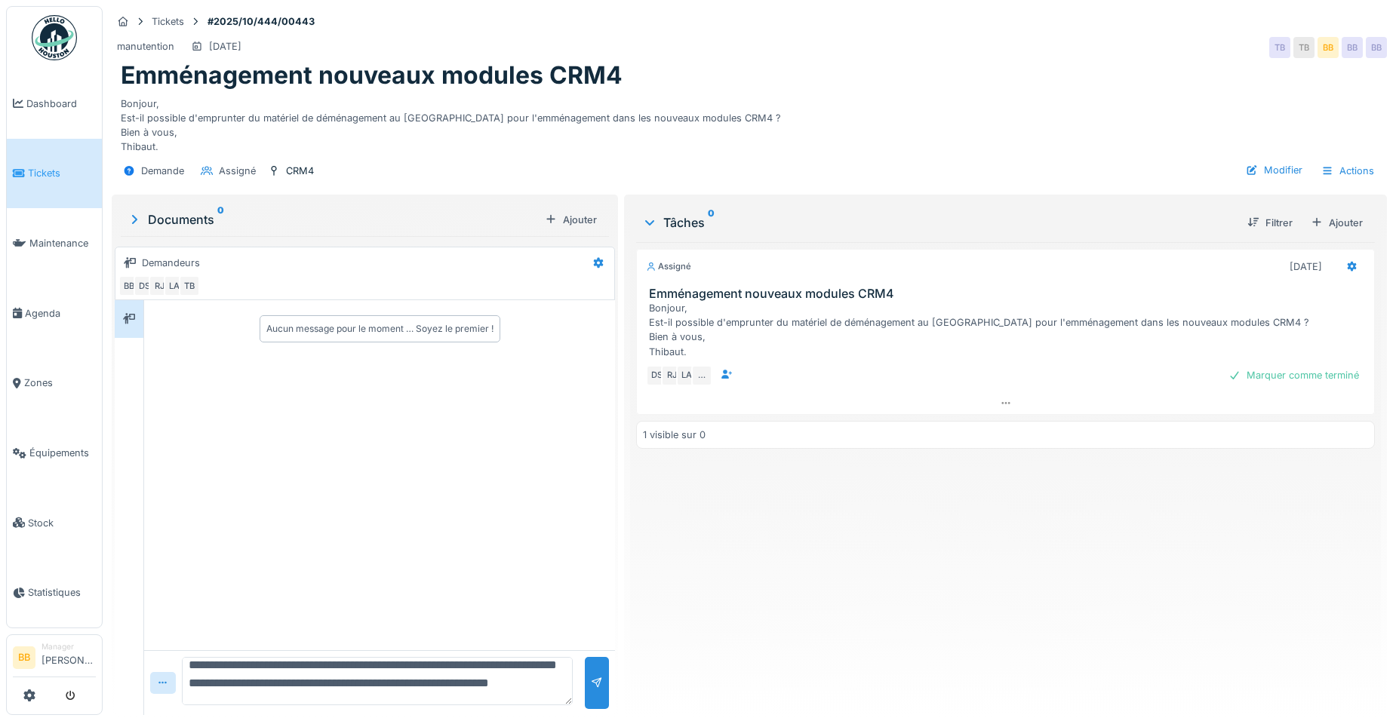
scroll to position [54, 0]
drag, startPoint x: 335, startPoint y: 671, endPoint x: 223, endPoint y: 674, distance: 112.5
click at [223, 674] on textarea "**********" at bounding box center [377, 681] width 391 height 48
click at [250, 678] on textarea "**********" at bounding box center [377, 681] width 391 height 48
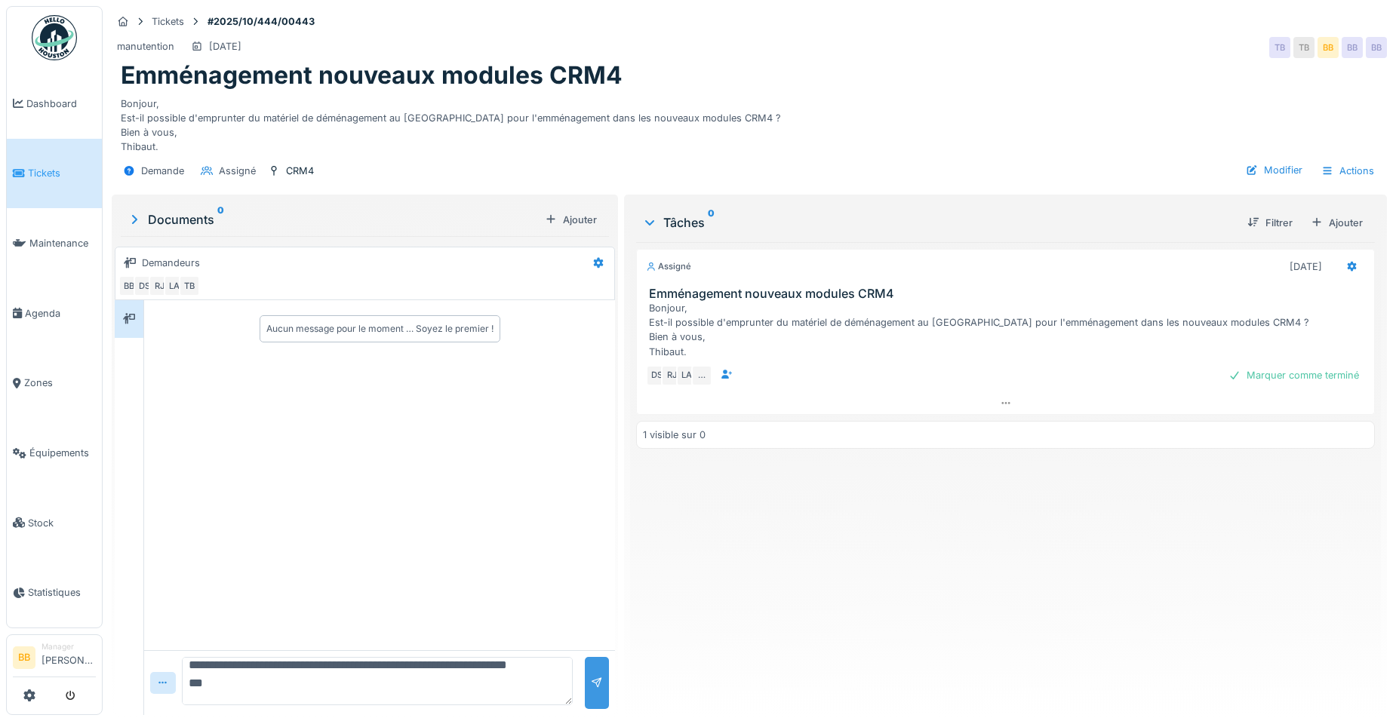
type textarea "**********"
click at [585, 677] on div at bounding box center [597, 683] width 24 height 52
